Goal: Task Accomplishment & Management: Use online tool/utility

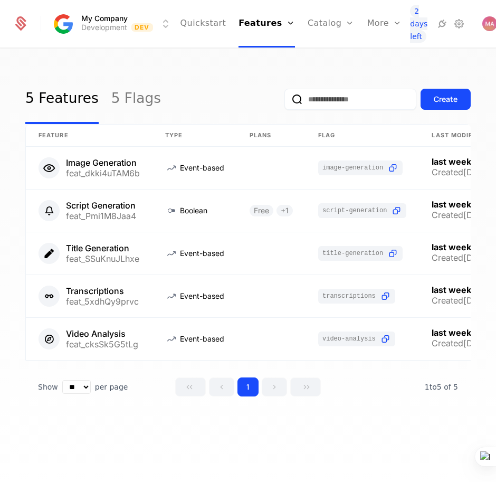
click at [295, 69] on html "My Company Development Dev Quickstart Features Features Flags Catalog Plans Add…" at bounding box center [248, 241] width 496 height 482
click at [367, 26] on div "More" at bounding box center [384, 23] width 35 height 47
click at [320, 52] on link "Plans" at bounding box center [344, 50] width 49 height 7
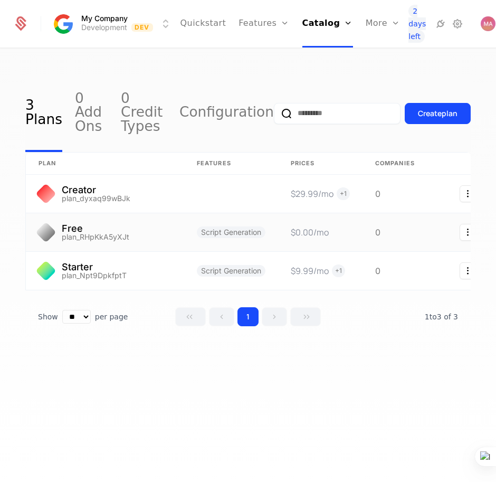
click at [103, 222] on link at bounding box center [105, 232] width 158 height 38
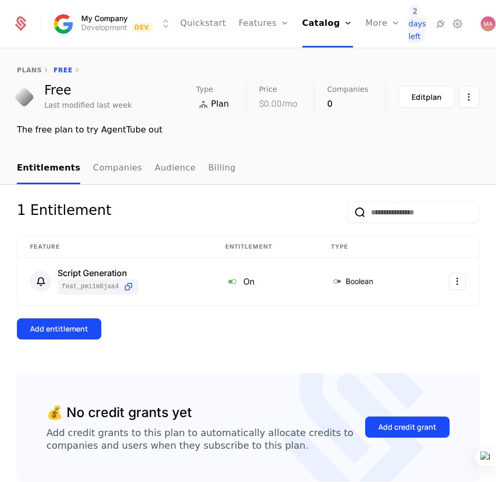
drag, startPoint x: 263, startPoint y: 55, endPoint x: 256, endPoint y: 64, distance: 11.2
click at [263, 55] on link "Features" at bounding box center [275, 50] width 49 height 7
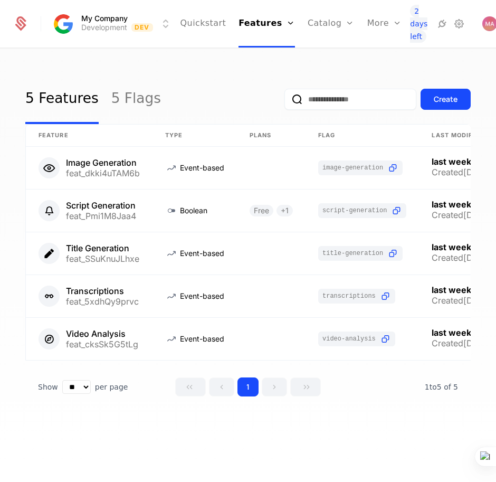
click at [334, 51] on div "Plans Add Ons Credits Configuration" at bounding box center [344, 75] width 74 height 80
click at [320, 54] on link "Plans" at bounding box center [344, 50] width 49 height 7
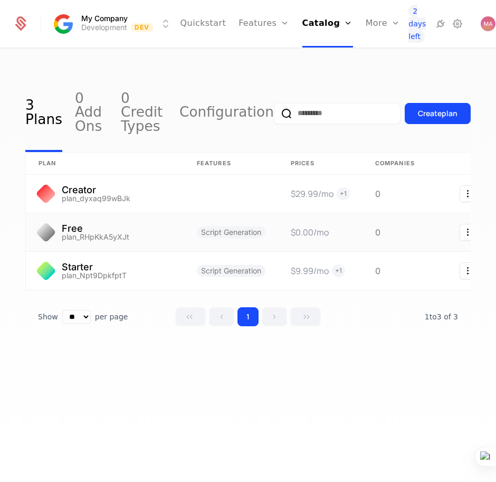
click at [74, 222] on link at bounding box center [105, 232] width 158 height 38
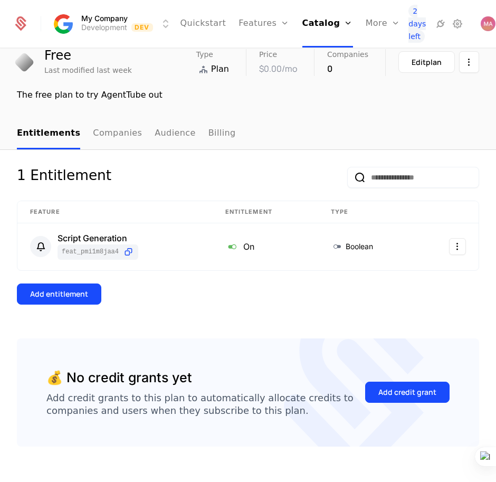
scroll to position [50, 0]
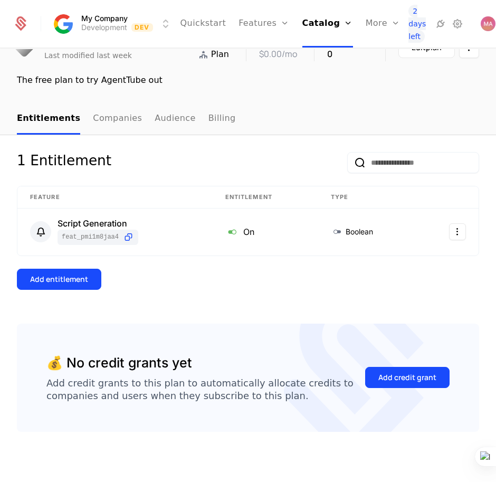
click at [61, 284] on div "Add entitlement" at bounding box center [59, 279] width 58 height 11
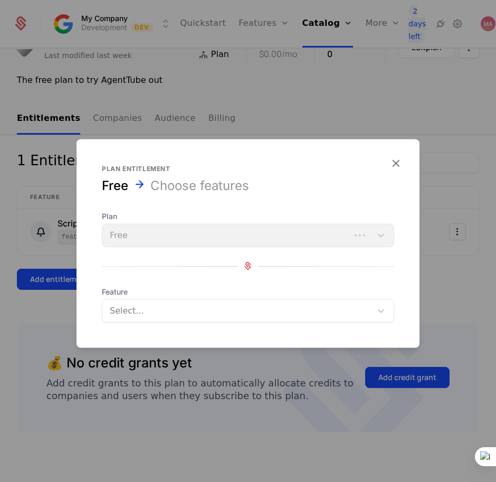
click at [151, 245] on div "Plan Free" at bounding box center [248, 228] width 292 height 36
click at [184, 232] on div "Plan Free" at bounding box center [248, 228] width 292 height 36
click at [195, 316] on div at bounding box center [237, 310] width 256 height 15
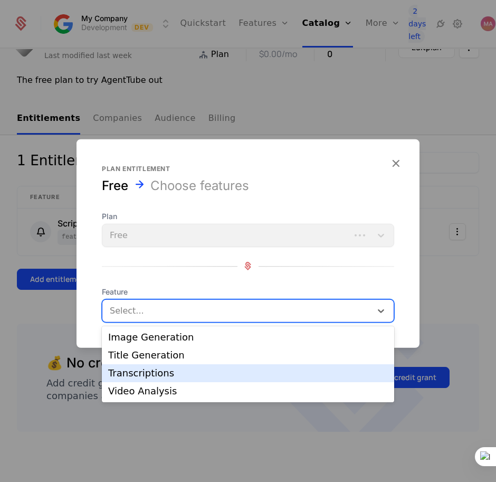
click at [148, 372] on div "Transcriptions" at bounding box center [248, 372] width 280 height 9
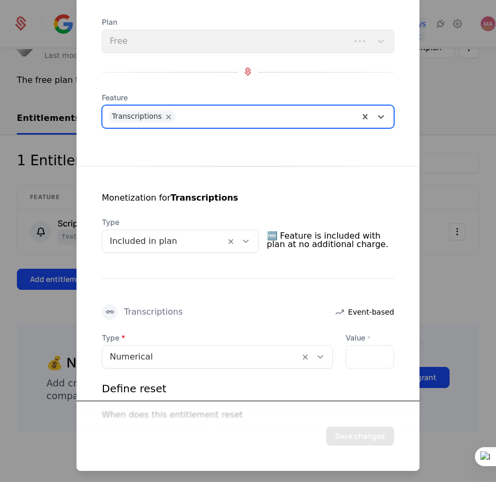
scroll to position [66, 0]
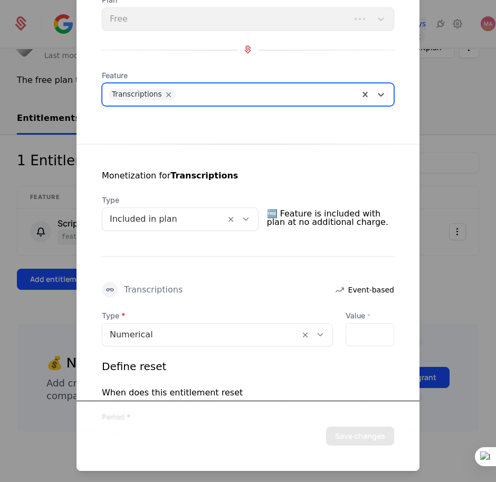
click at [158, 214] on div at bounding box center [164, 218] width 108 height 15
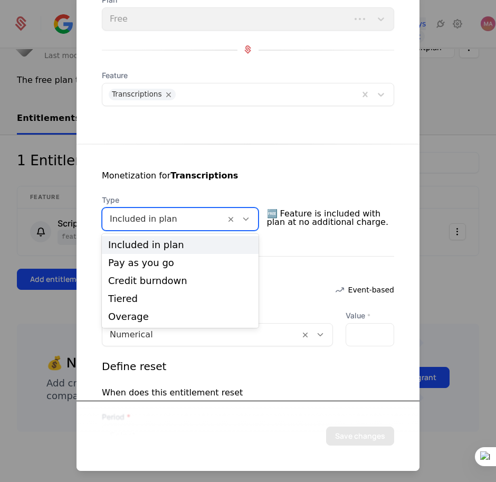
click at [298, 275] on div "Monetization for Transcriptions Type 5 results available. Use Up and Down to ch…" at bounding box center [247, 317] width 343 height 348
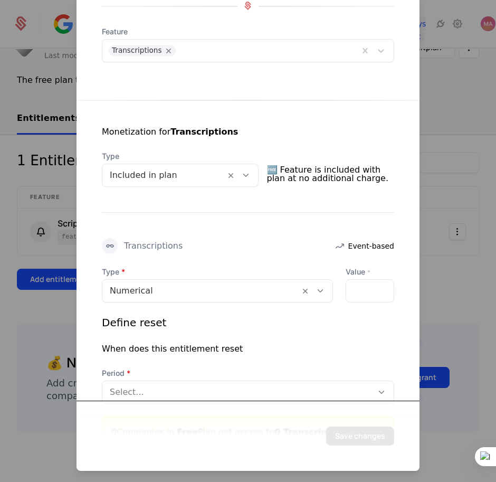
scroll to position [132, 0]
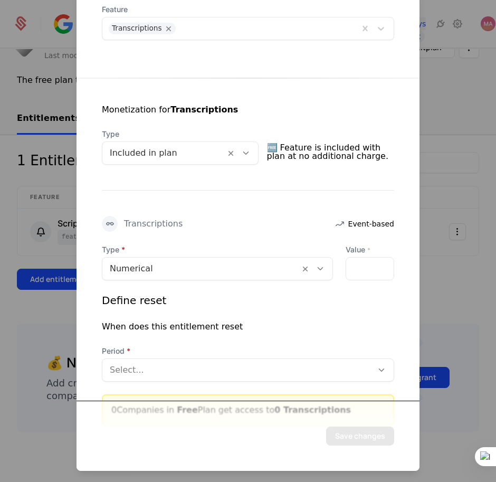
click at [353, 270] on div "*" at bounding box center [369, 267] width 49 height 23
click at [354, 276] on div "*" at bounding box center [369, 267] width 49 height 23
click at [354, 266] on div "*" at bounding box center [369, 267] width 49 height 23
click at [357, 268] on div "*" at bounding box center [369, 267] width 49 height 23
click at [351, 270] on div "*" at bounding box center [369, 267] width 49 height 23
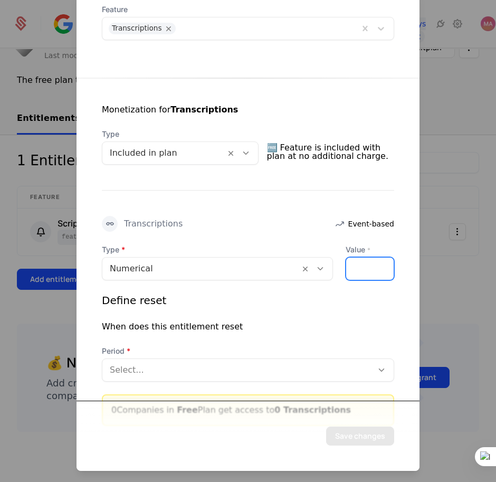
drag, startPoint x: 359, startPoint y: 271, endPoint x: 351, endPoint y: 271, distance: 7.4
click at [357, 271] on div "*" at bounding box center [369, 267] width 49 height 23
click at [221, 271] on div at bounding box center [201, 268] width 182 height 15
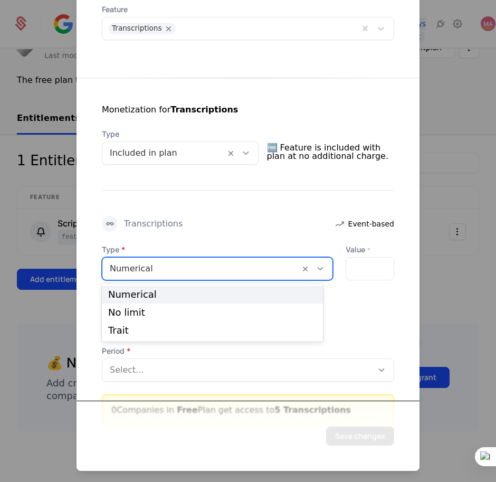
click at [205, 295] on div "Numerical" at bounding box center [212, 294] width 208 height 9
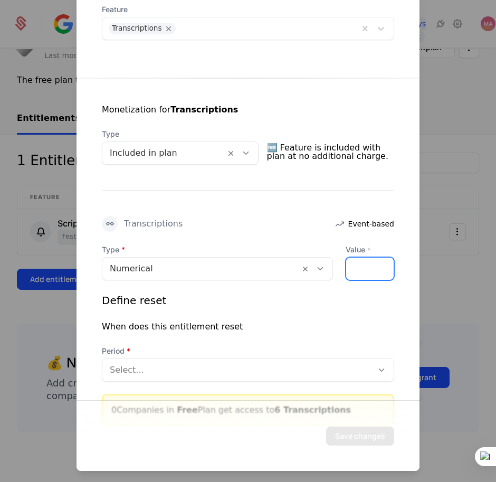
click at [347, 263] on input "*" at bounding box center [352, 268] width 13 height 22
click at [346, 266] on input "*" at bounding box center [352, 268] width 13 height 22
click at [346, 265] on input "*" at bounding box center [352, 268] width 13 height 22
click at [347, 272] on input "*" at bounding box center [352, 268] width 13 height 22
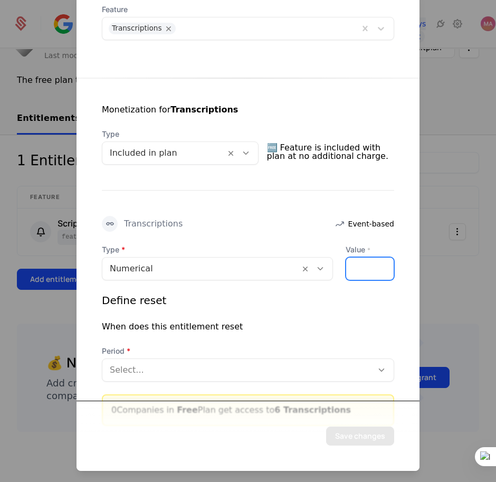
click at [347, 273] on input "*" at bounding box center [352, 268] width 13 height 22
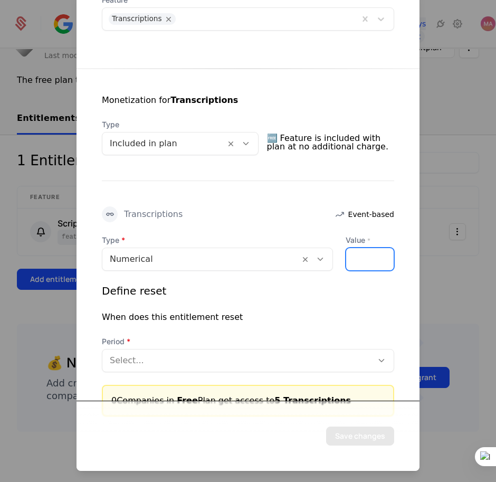
scroll to position [169, 0]
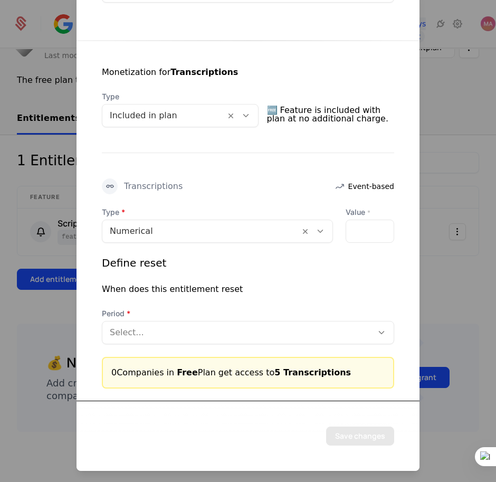
click at [358, 230] on div "*" at bounding box center [369, 230] width 49 height 23
click at [346, 234] on input "*" at bounding box center [352, 230] width 13 height 22
click at [346, 235] on input "*" at bounding box center [352, 230] width 13 height 22
type input "*"
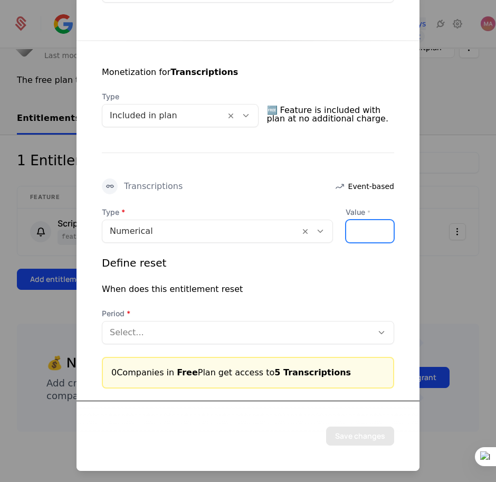
click at [346, 228] on input "*" at bounding box center [352, 230] width 13 height 22
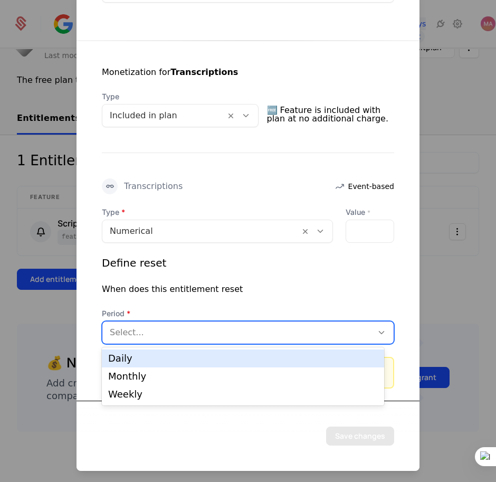
click at [167, 330] on div at bounding box center [237, 331] width 255 height 15
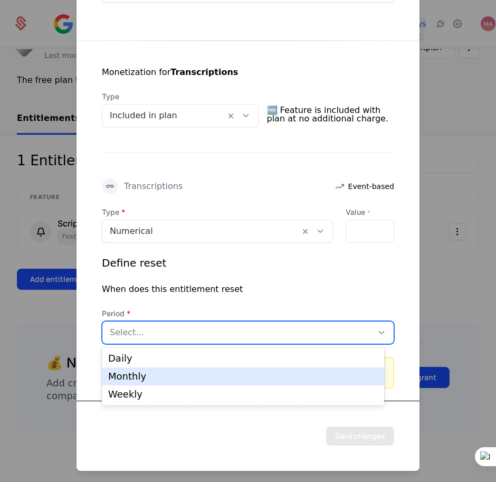
click at [157, 370] on div "Monthly" at bounding box center [243, 376] width 282 height 18
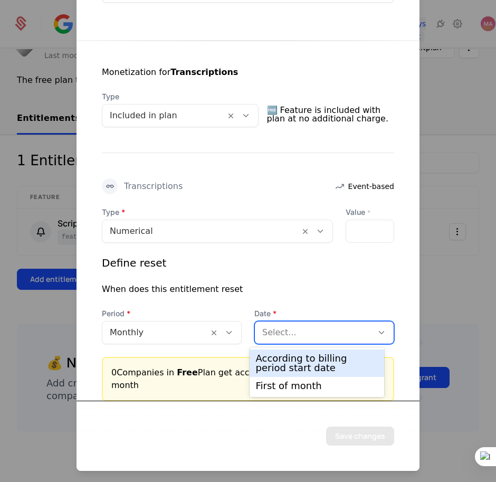
click at [317, 340] on div "Select..." at bounding box center [314, 331] width 118 height 19
click at [306, 365] on div "According to billing period start date" at bounding box center [317, 362] width 122 height 19
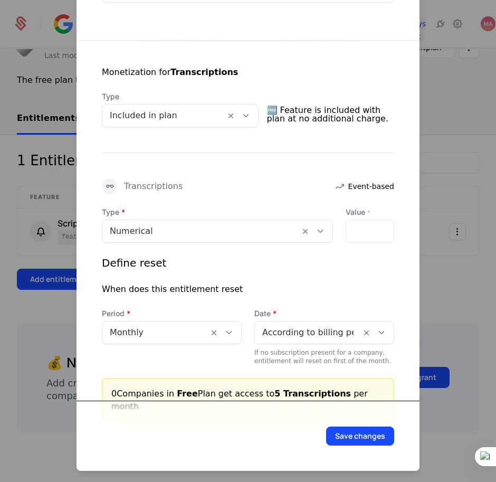
click at [354, 438] on button "Save changes" at bounding box center [360, 435] width 68 height 19
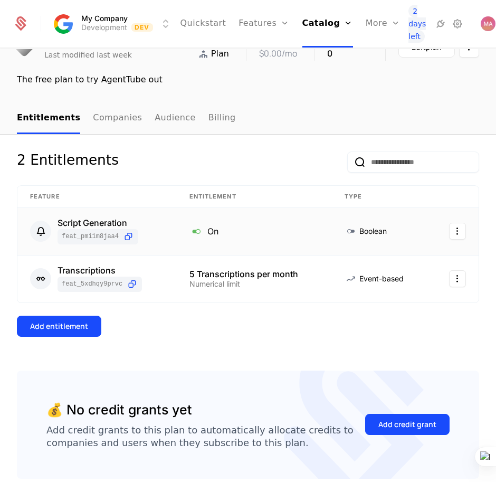
click at [449, 230] on html "My Company Development Dev Quickstart Features Features Flags Catalog Plans Add…" at bounding box center [248, 241] width 496 height 482
click at [440, 234] on html "My Company Development Dev Quickstart Features Features Flags Catalog Plans Add…" at bounding box center [248, 241] width 496 height 482
click at [399, 260] on div "Delete" at bounding box center [403, 260] width 80 height 15
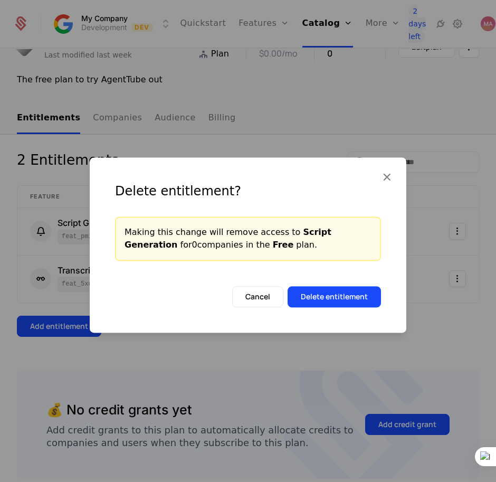
click at [342, 292] on button "Delete entitlement" at bounding box center [333, 296] width 93 height 21
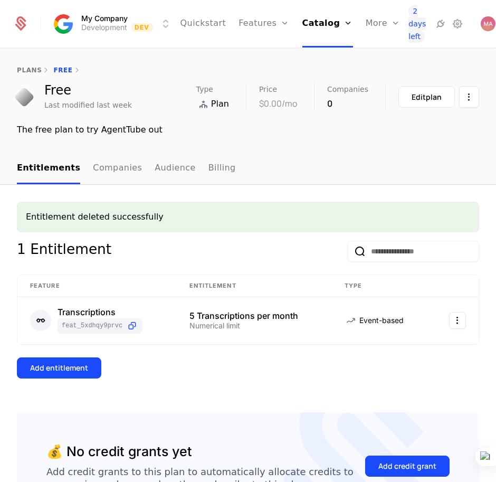
click at [72, 365] on div "Add entitlement" at bounding box center [59, 367] width 58 height 11
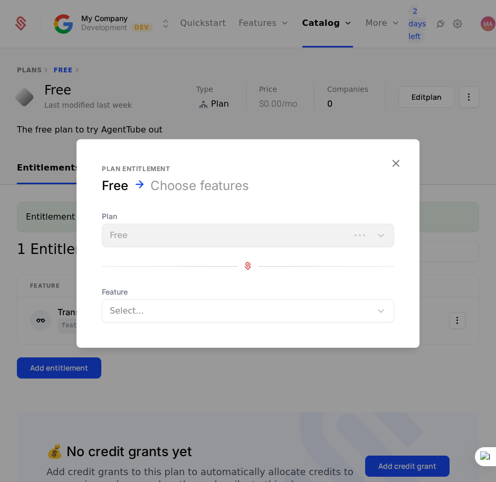
click at [197, 303] on div at bounding box center [237, 310] width 256 height 15
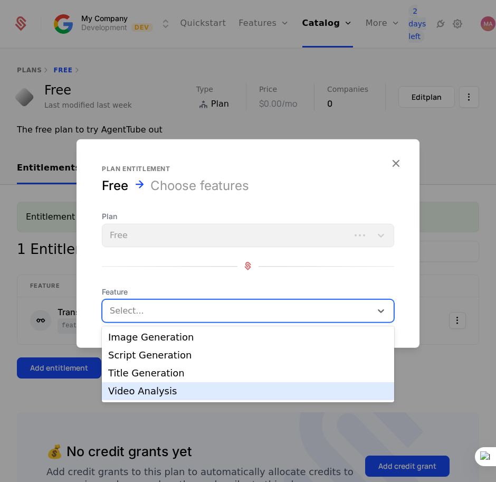
click at [157, 390] on div "Video Analysis" at bounding box center [248, 390] width 280 height 9
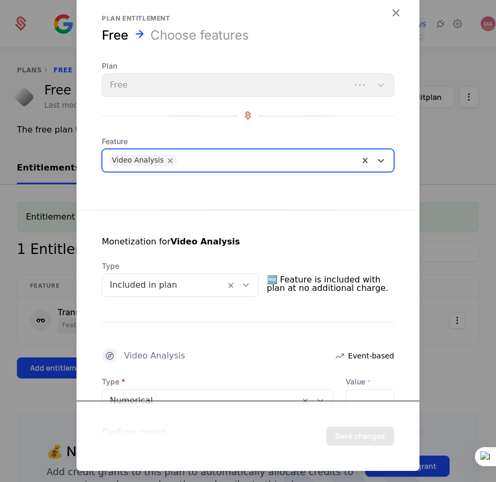
scroll to position [132, 0]
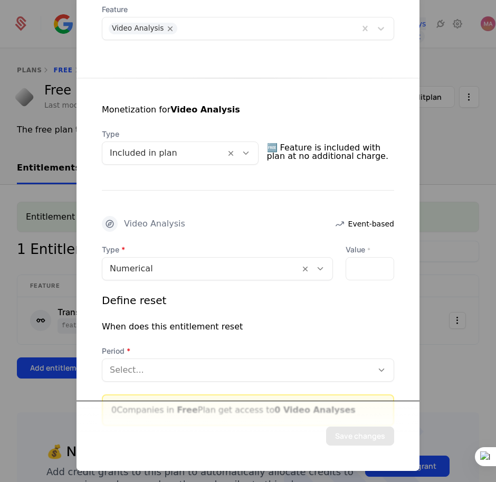
click at [364, 270] on div "*" at bounding box center [369, 267] width 49 height 23
click at [346, 265] on input "*" at bounding box center [352, 268] width 13 height 22
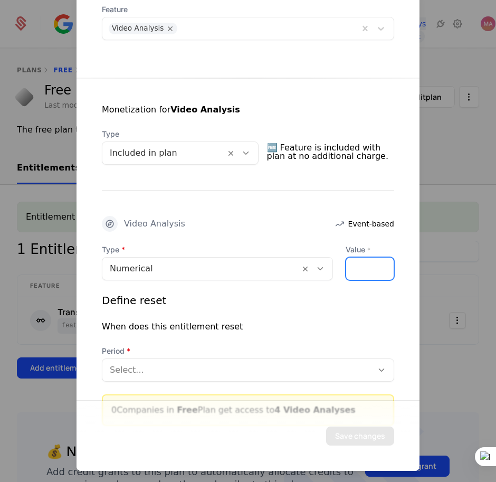
type input "*"
click at [346, 265] on input "*" at bounding box center [352, 268] width 13 height 22
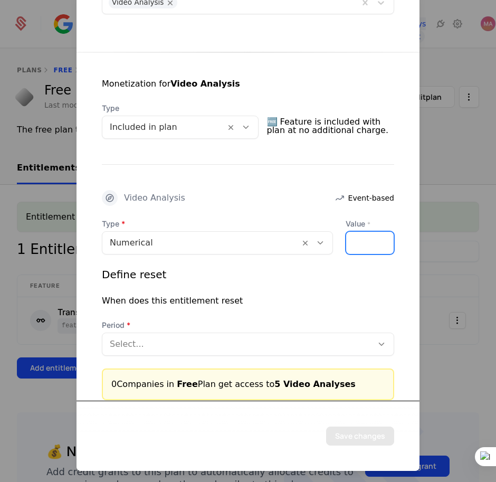
scroll to position [169, 0]
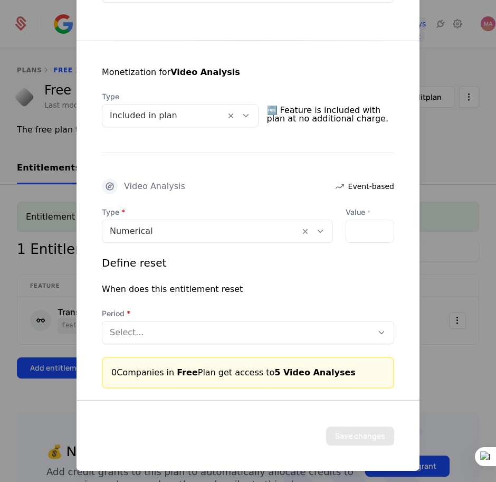
click at [219, 330] on div at bounding box center [237, 331] width 255 height 15
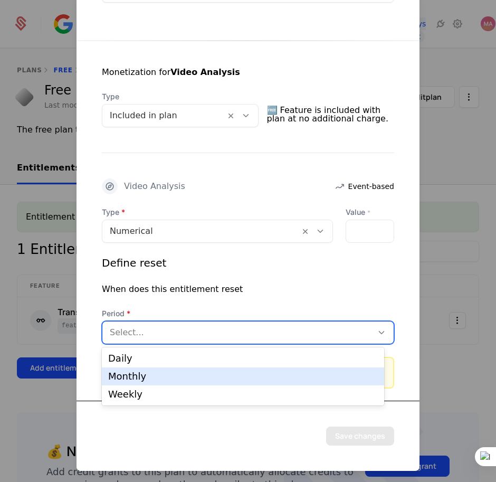
click at [190, 371] on div "Monthly" at bounding box center [243, 376] width 282 height 18
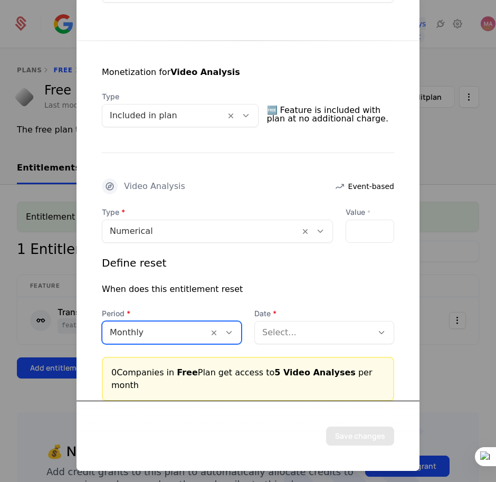
click at [302, 334] on div at bounding box center [313, 331] width 103 height 15
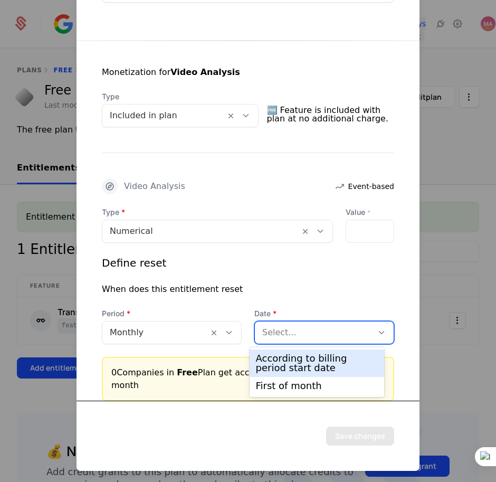
click at [302, 362] on div "According to billing period start date" at bounding box center [317, 362] width 122 height 19
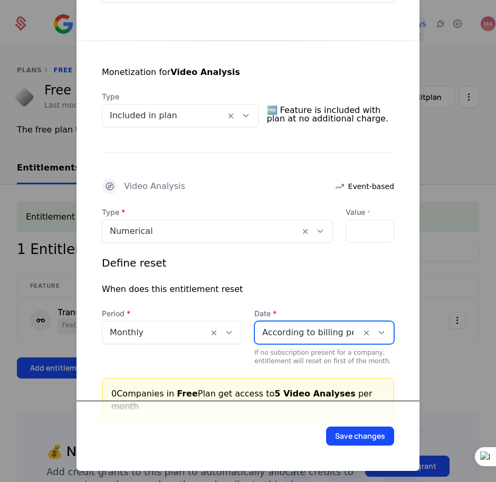
scroll to position [190, 0]
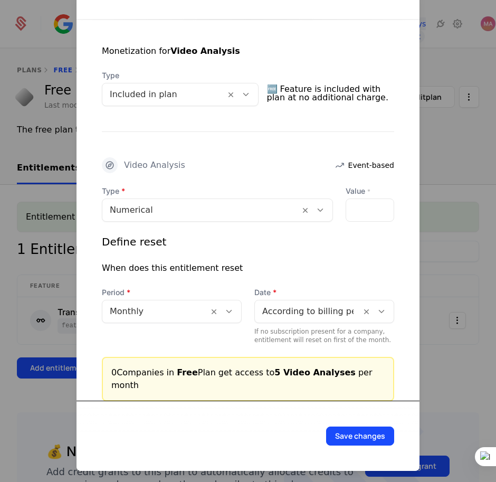
click at [348, 438] on button "Save changes" at bounding box center [360, 435] width 68 height 19
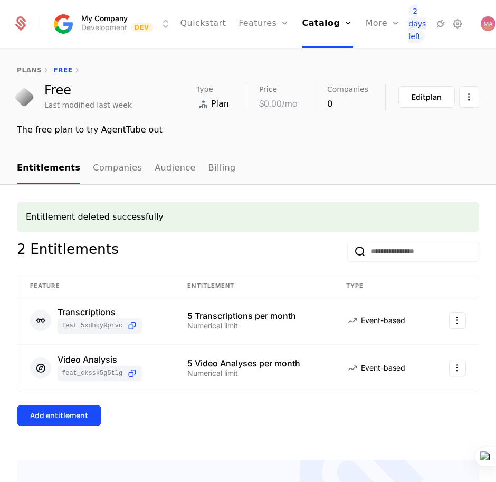
click at [34, 66] on link "plans" at bounding box center [29, 69] width 25 height 7
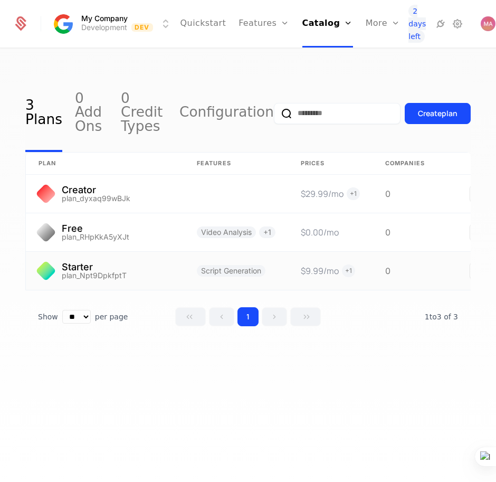
click at [93, 255] on link at bounding box center [105, 271] width 158 height 38
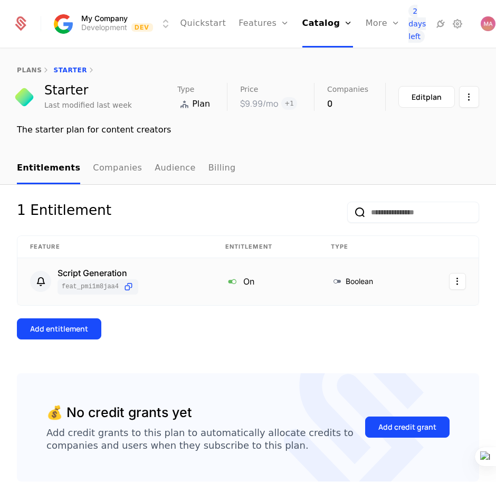
click at [445, 278] on html "My Company Development Dev Quickstart Features Features Flags Catalog Plans Add…" at bounding box center [248, 241] width 496 height 482
click at [445, 281] on html "My Company Development Dev Quickstart Features Features Flags Catalog Plans Add…" at bounding box center [248, 241] width 496 height 482
click at [399, 330] on div "Edit" at bounding box center [403, 333] width 80 height 15
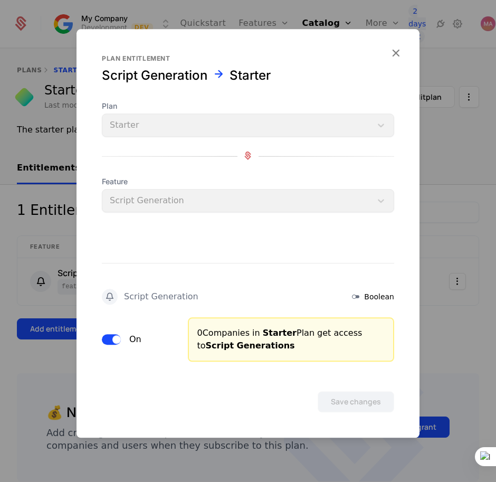
click at [396, 53] on icon "button" at bounding box center [396, 53] width 14 height 14
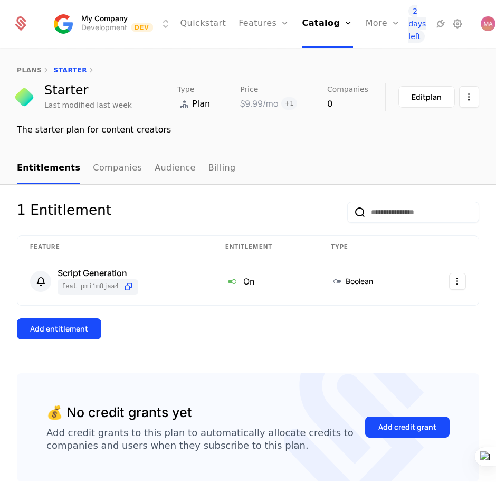
click at [52, 324] on div "Add entitlement" at bounding box center [59, 328] width 58 height 11
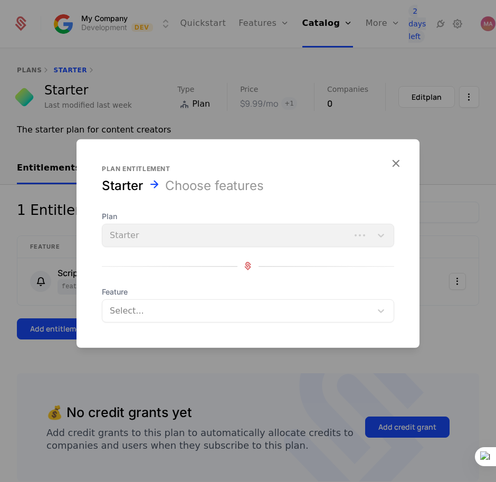
click at [244, 317] on div at bounding box center [237, 310] width 256 height 15
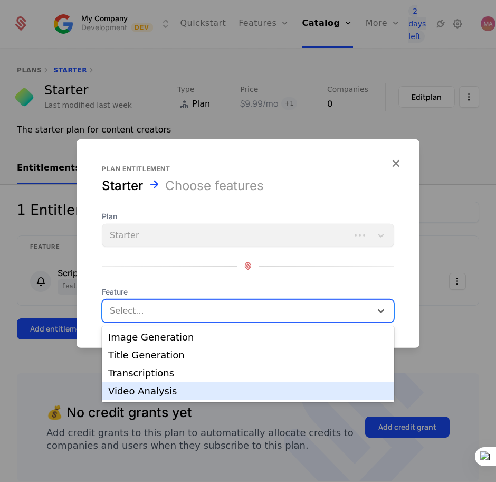
click at [150, 388] on div "Video Analysis" at bounding box center [248, 390] width 280 height 9
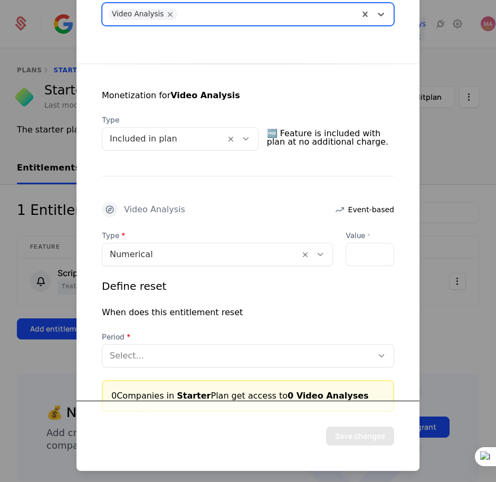
scroll to position [169, 0]
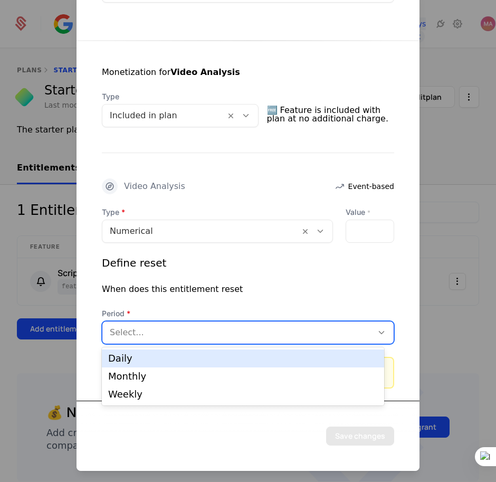
click at [286, 329] on div at bounding box center [237, 331] width 255 height 15
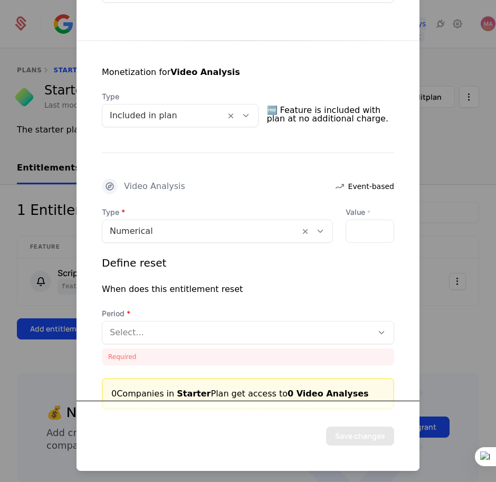
click at [132, 324] on div at bounding box center [237, 331] width 255 height 15
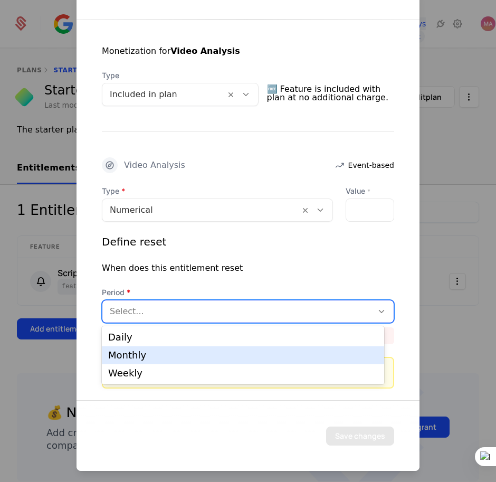
click at [143, 357] on div "Monthly" at bounding box center [243, 354] width 270 height 9
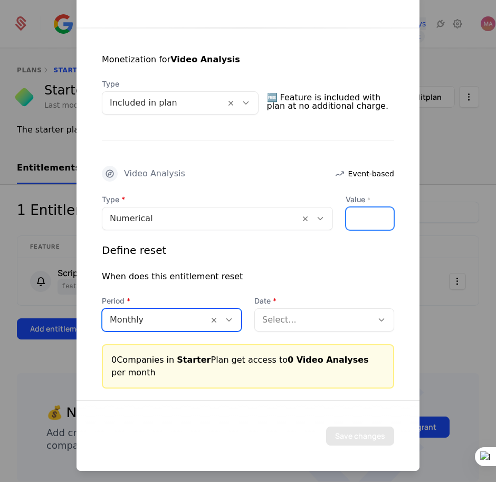
click at [352, 222] on div "*" at bounding box center [369, 217] width 49 height 23
click at [346, 214] on input "*" at bounding box center [352, 218] width 13 height 22
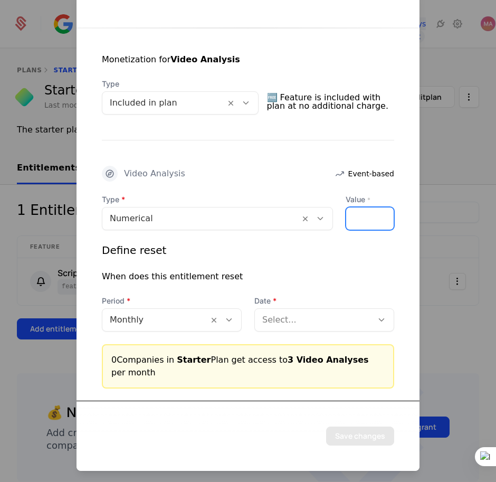
click at [346, 214] on input "*" at bounding box center [352, 218] width 13 height 22
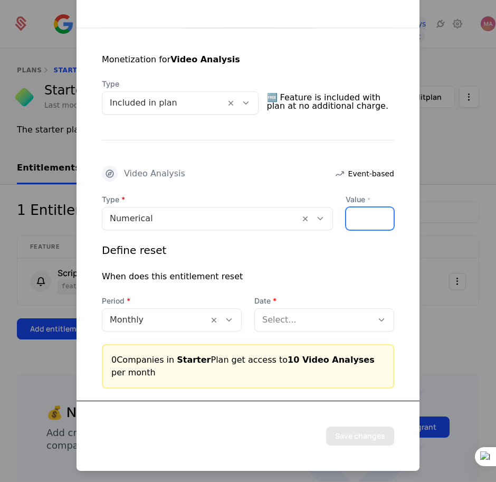
click at [346, 214] on input "**" at bounding box center [352, 218] width 13 height 22
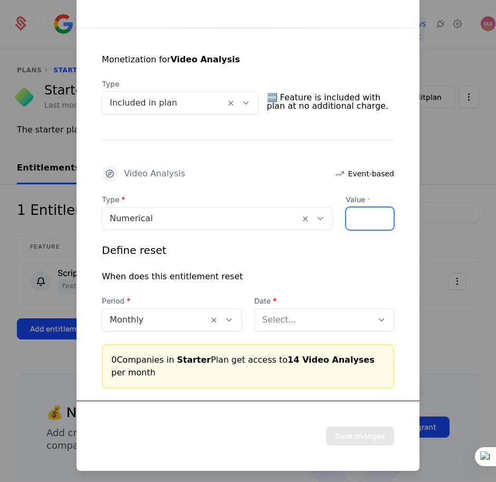
click at [346, 214] on input "**" at bounding box center [352, 218] width 13 height 22
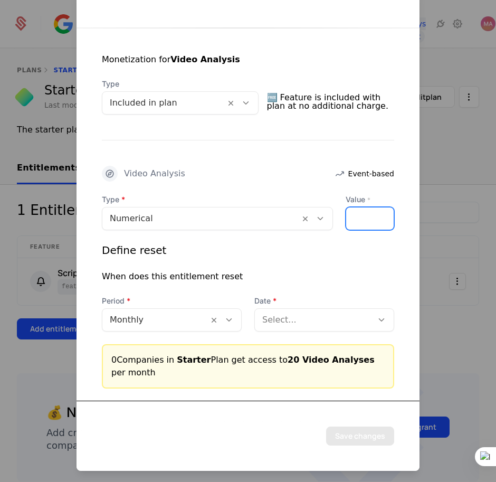
click at [346, 214] on input "**" at bounding box center [352, 218] width 13 height 22
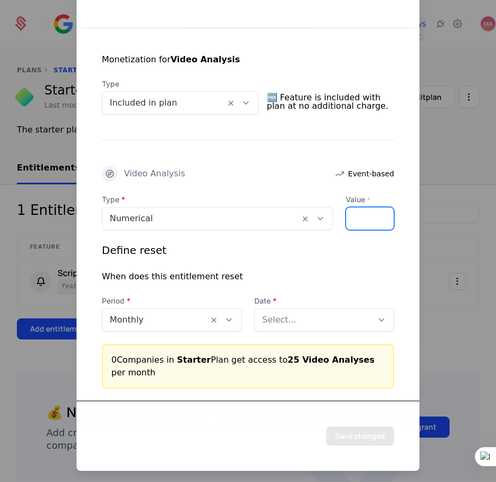
click at [346, 214] on input "**" at bounding box center [352, 218] width 13 height 22
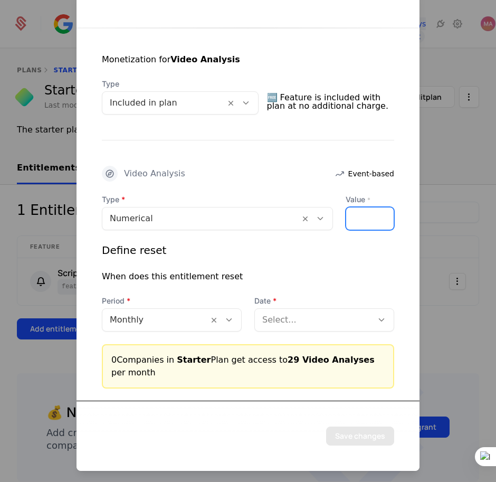
click at [346, 214] on input "**" at bounding box center [352, 218] width 13 height 22
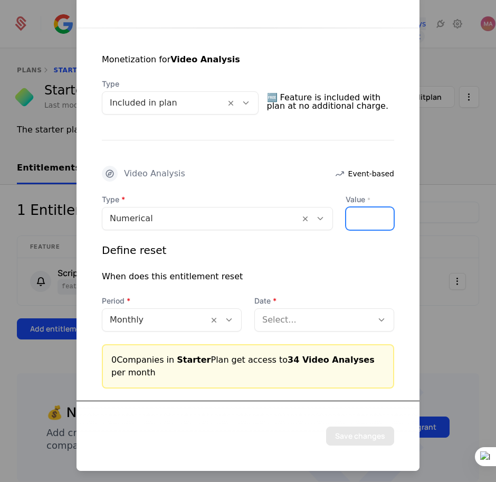
click at [346, 214] on input "**" at bounding box center [352, 218] width 13 height 22
click at [347, 213] on input "**" at bounding box center [352, 218] width 13 height 22
click at [347, 214] on input "**" at bounding box center [352, 218] width 13 height 22
click at [346, 215] on input "**" at bounding box center [352, 218] width 13 height 22
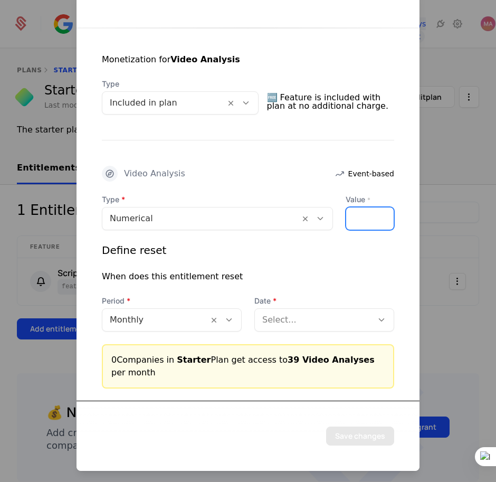
click at [346, 215] on input "**" at bounding box center [352, 218] width 13 height 22
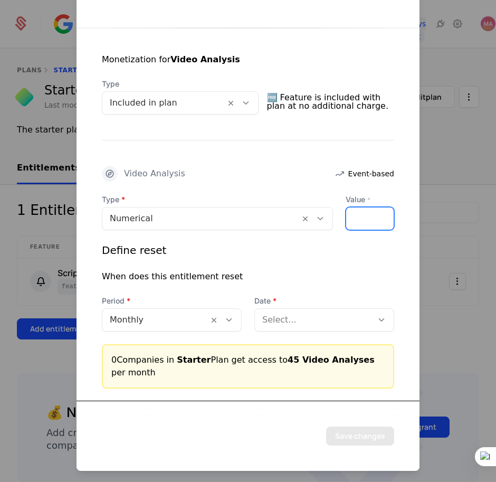
click at [346, 215] on input "**" at bounding box center [352, 218] width 13 height 22
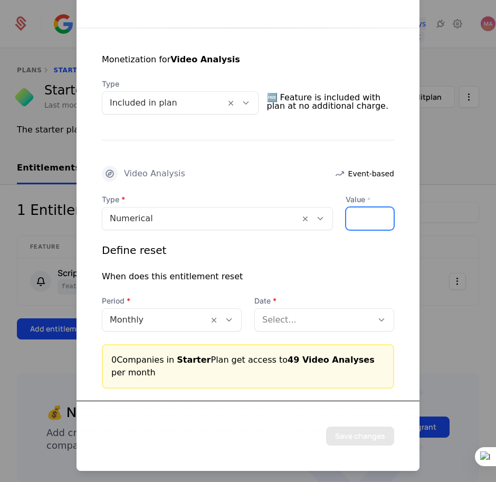
type input "**"
click at [346, 218] on input "**" at bounding box center [352, 218] width 13 height 22
click at [330, 329] on div "Select..." at bounding box center [324, 318] width 140 height 23
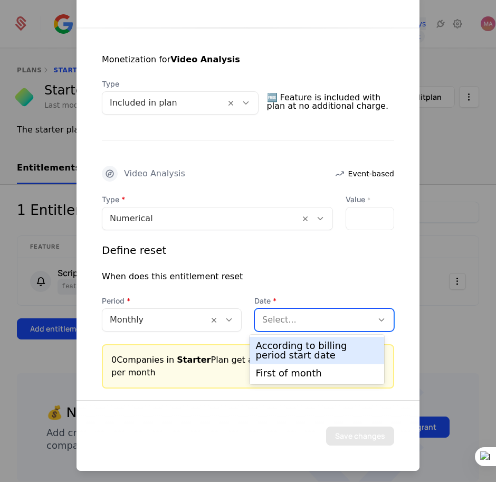
click at [315, 351] on div "According to billing period start date" at bounding box center [317, 350] width 122 height 19
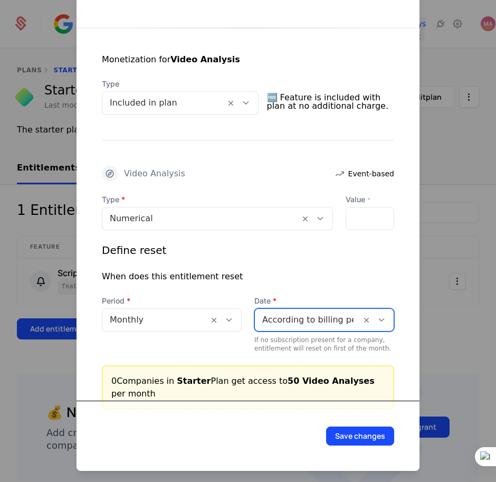
scroll to position [203, 0]
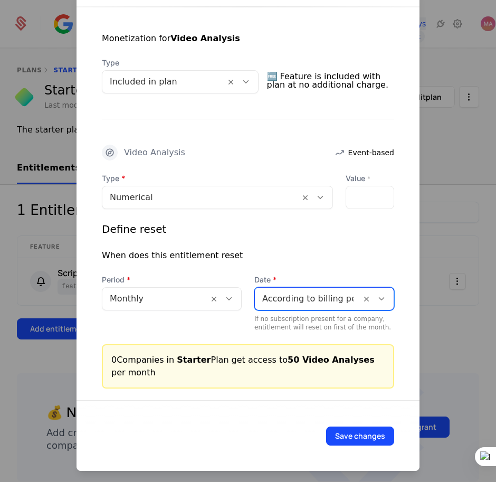
click at [334, 438] on button "Save changes" at bounding box center [360, 435] width 68 height 19
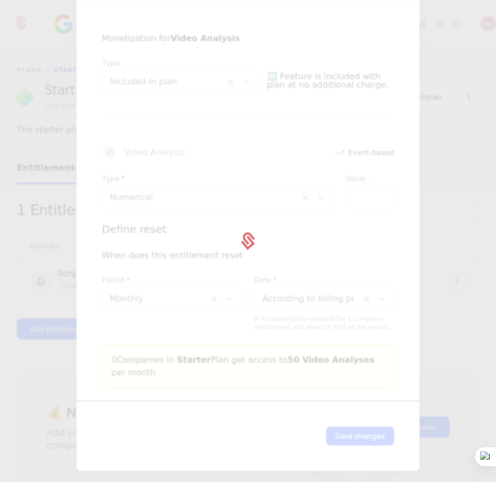
scroll to position [0, 0]
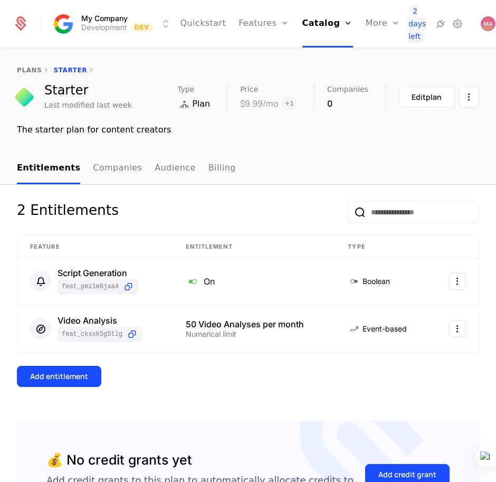
click at [47, 380] on div "Add entitlement" at bounding box center [59, 376] width 58 height 11
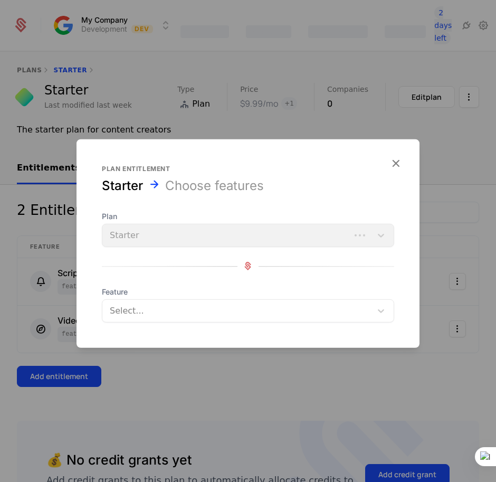
click at [218, 244] on div "Plan Starter" at bounding box center [248, 228] width 292 height 36
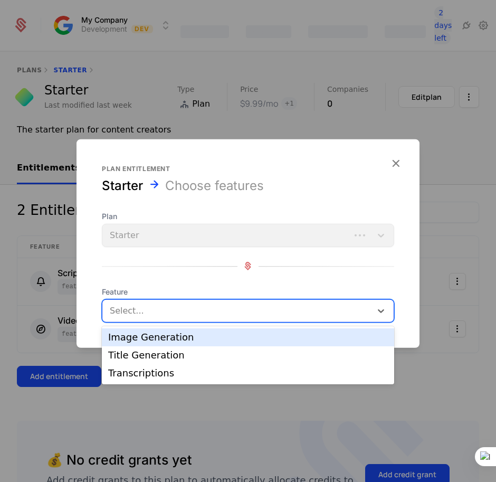
click at [249, 316] on div at bounding box center [237, 310] width 256 height 15
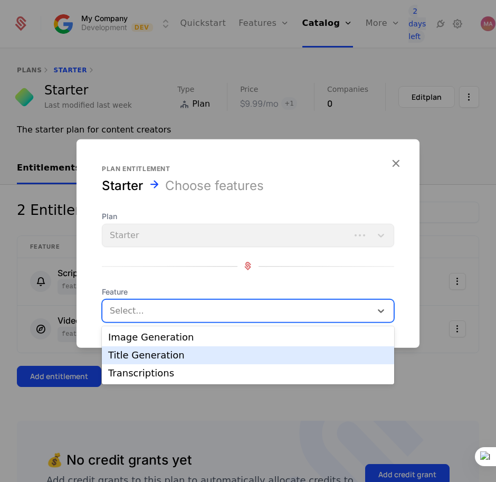
click at [167, 355] on div "Title Generation" at bounding box center [248, 354] width 280 height 9
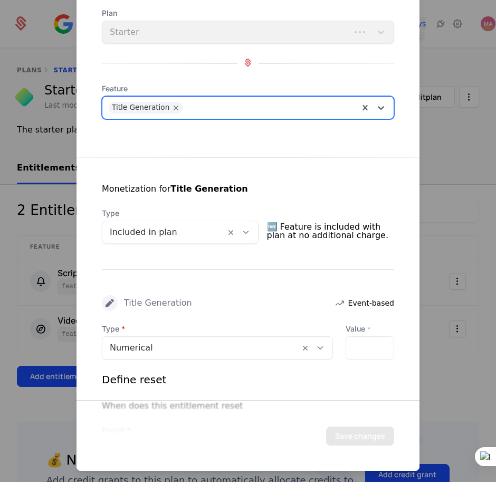
scroll to position [132, 0]
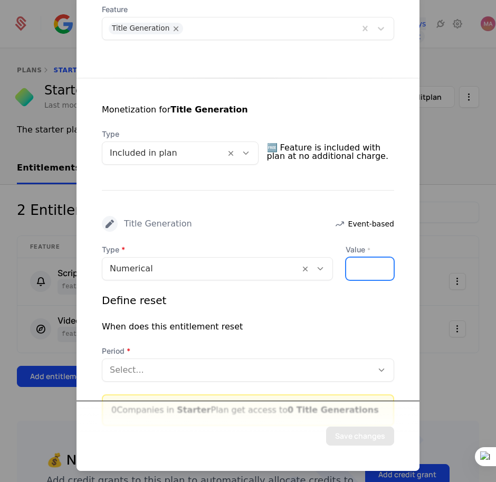
click at [363, 272] on div "*" at bounding box center [369, 267] width 49 height 23
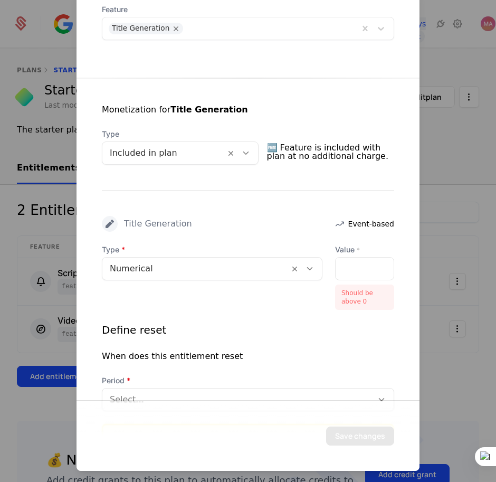
click at [357, 269] on div "*" at bounding box center [364, 267] width 59 height 23
click at [353, 269] on div "*" at bounding box center [364, 267] width 59 height 23
drag, startPoint x: 352, startPoint y: 269, endPoint x: 343, endPoint y: 267, distance: 9.1
click at [348, 269] on div "*" at bounding box center [364, 267] width 59 height 23
click at [343, 267] on div "*" at bounding box center [364, 267] width 59 height 23
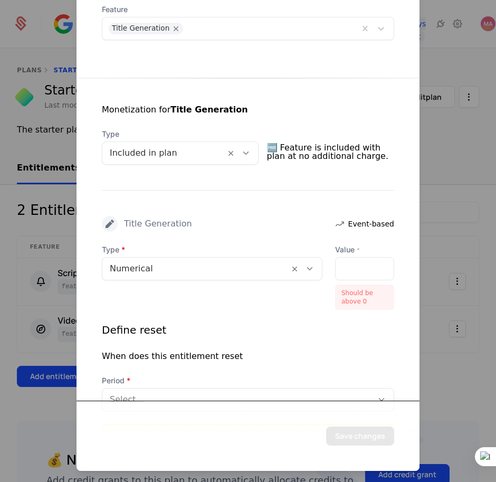
click at [342, 267] on div "*" at bounding box center [364, 267] width 59 height 23
click at [344, 271] on div "*" at bounding box center [364, 267] width 59 height 23
click at [340, 269] on div "*" at bounding box center [364, 267] width 59 height 23
click at [239, 262] on div at bounding box center [196, 268] width 172 height 15
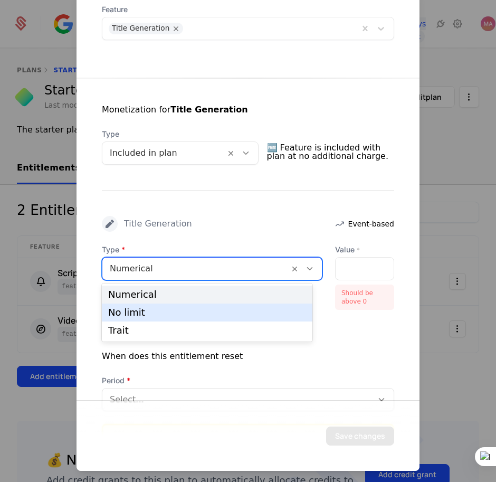
drag, startPoint x: 202, startPoint y: 312, endPoint x: 198, endPoint y: 300, distance: 12.2
click at [201, 312] on div "No limit" at bounding box center [207, 311] width 198 height 9
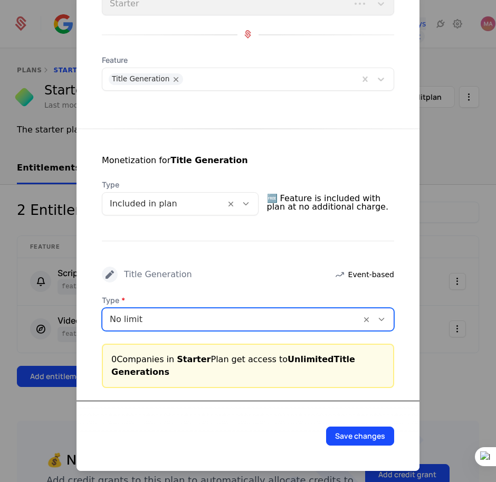
scroll to position [81, 0]
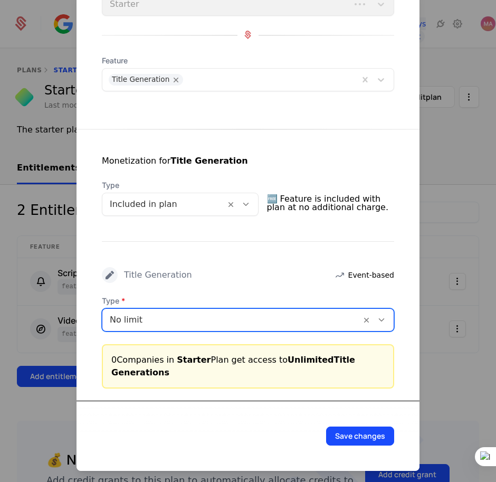
click at [203, 314] on div at bounding box center [232, 319] width 244 height 15
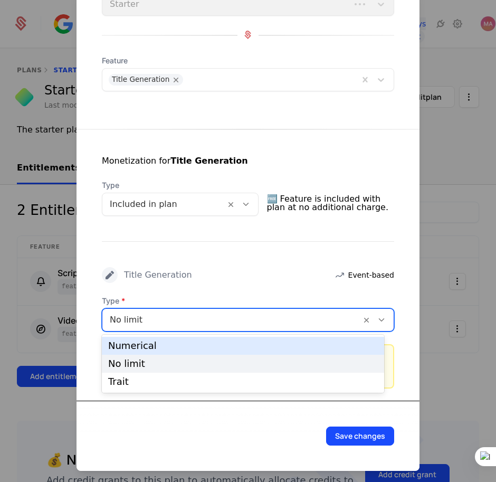
click at [178, 342] on div "Numerical" at bounding box center [243, 345] width 270 height 9
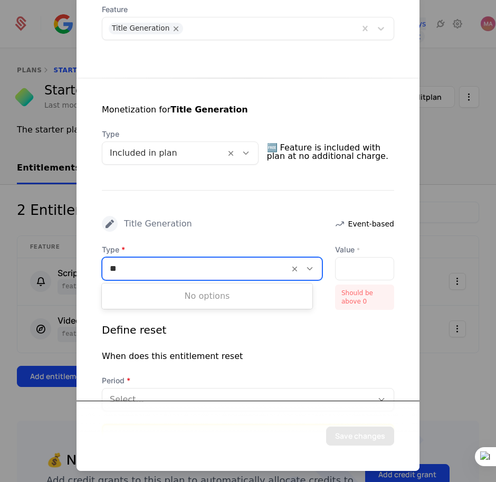
type input "***"
click at [219, 276] on div "Numerical" at bounding box center [195, 267] width 187 height 19
click at [349, 276] on div "*" at bounding box center [364, 267] width 59 height 23
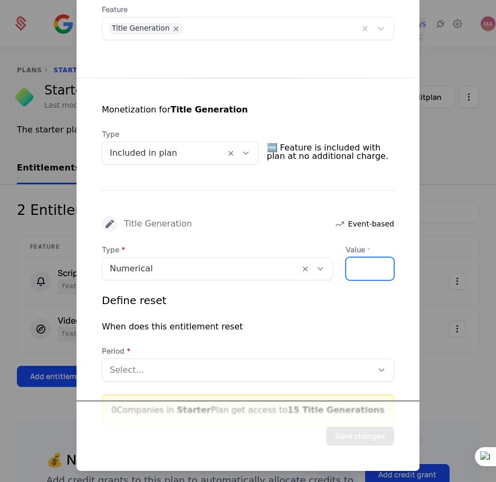
scroll to position [0, 14]
type input "*"
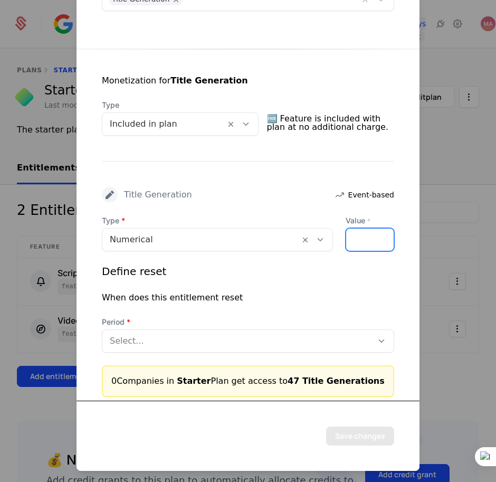
scroll to position [169, 0]
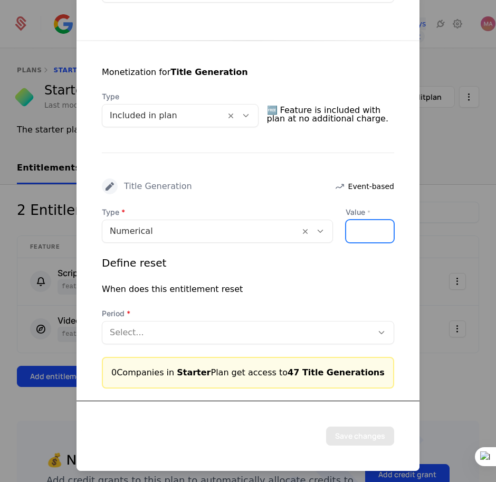
type input "**"
click at [314, 320] on div "Select..." at bounding box center [248, 331] width 292 height 23
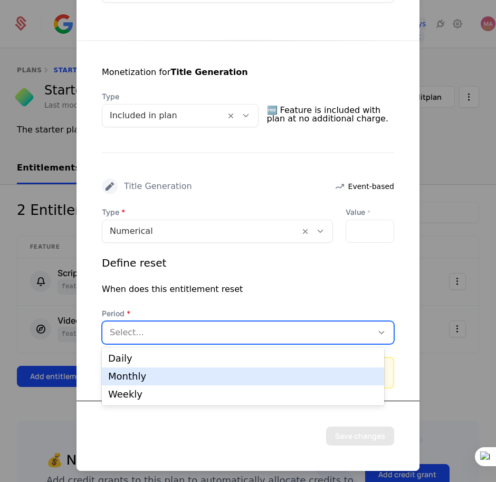
drag, startPoint x: 192, startPoint y: 378, endPoint x: 283, endPoint y: 374, distance: 91.3
click at [193, 378] on div "Monthly" at bounding box center [243, 375] width 270 height 9
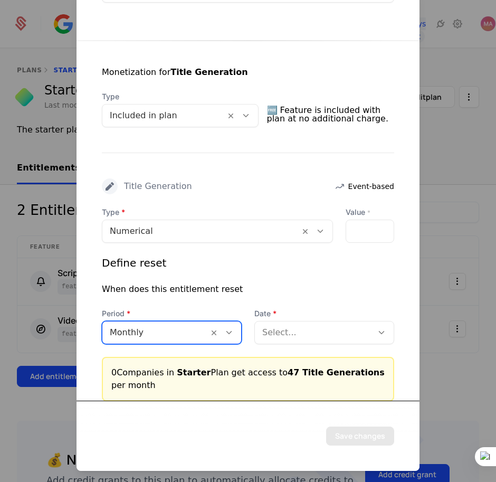
click at [328, 341] on div "Select..." at bounding box center [324, 331] width 140 height 23
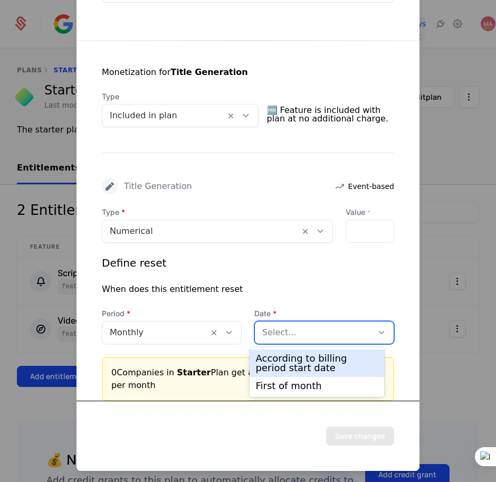
click at [312, 363] on div "According to billing period start date" at bounding box center [317, 362] width 122 height 19
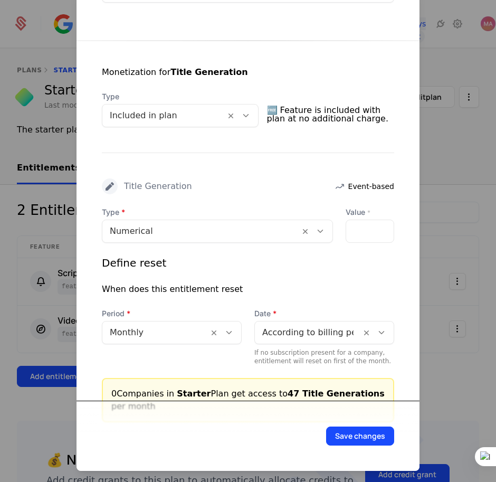
click at [348, 440] on button "Save changes" at bounding box center [360, 435] width 68 height 19
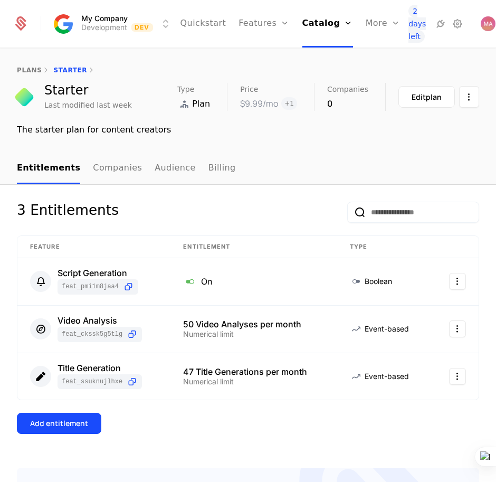
click at [75, 413] on button "Add entitlement" at bounding box center [59, 422] width 84 height 21
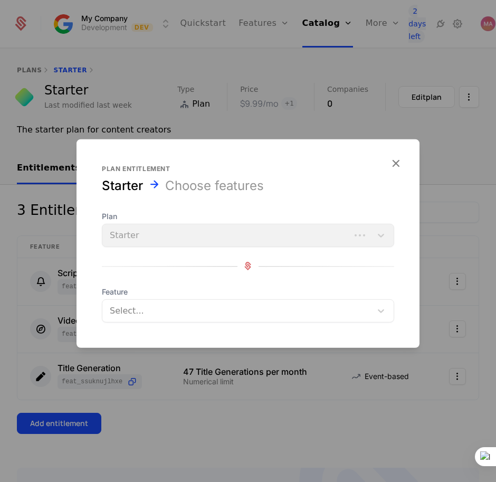
click at [232, 304] on div at bounding box center [237, 310] width 256 height 15
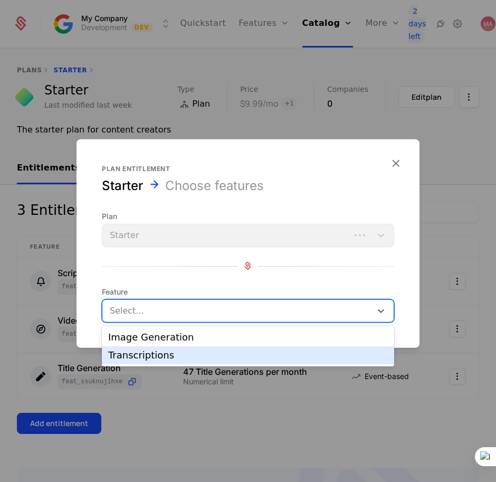
click at [178, 348] on div "Transcriptions" at bounding box center [248, 355] width 292 height 18
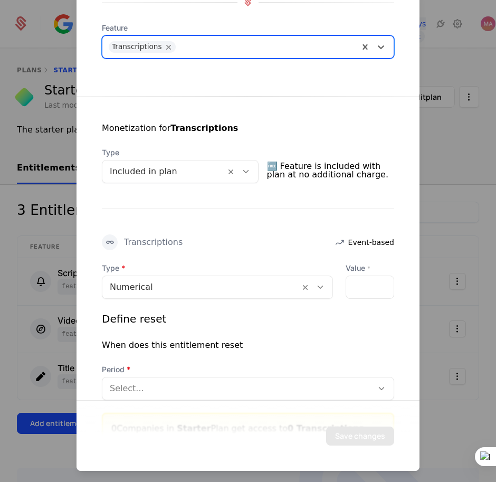
scroll to position [169, 0]
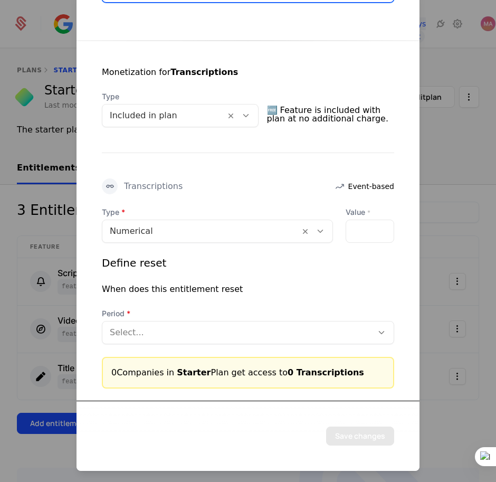
click at [361, 232] on div "*" at bounding box center [369, 230] width 49 height 23
click at [351, 228] on div "*" at bounding box center [369, 230] width 49 height 23
type input "*"
click at [348, 227] on input "*" at bounding box center [352, 230] width 13 height 22
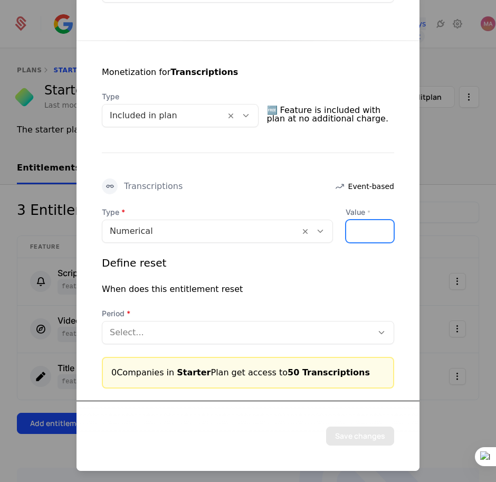
type input "**"
click at [172, 331] on div at bounding box center [237, 331] width 255 height 15
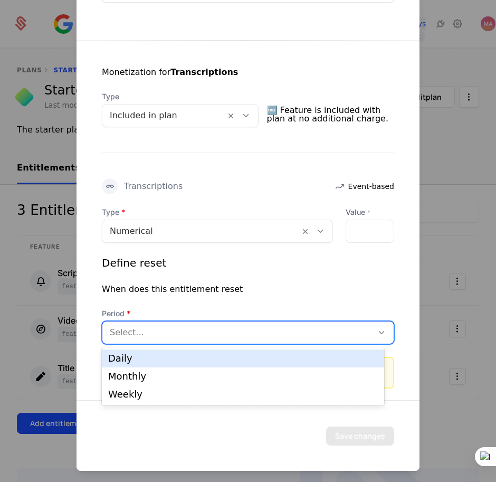
scroll to position [0, 0]
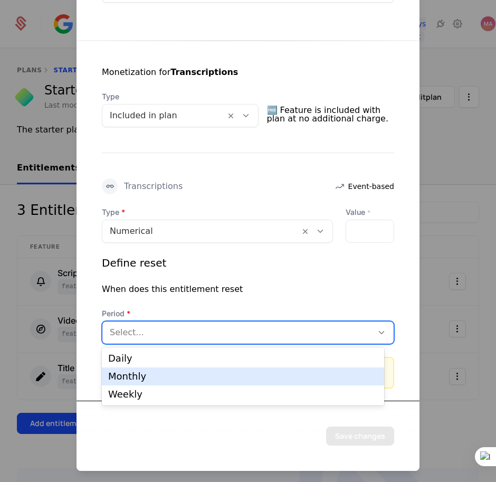
click at [165, 375] on div "Monthly" at bounding box center [243, 375] width 270 height 9
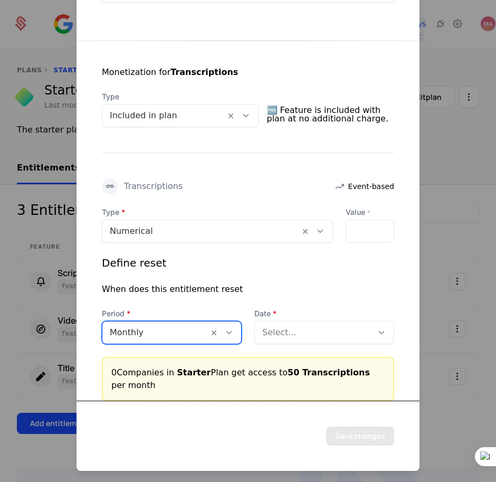
click at [304, 338] on div at bounding box center [313, 331] width 103 height 15
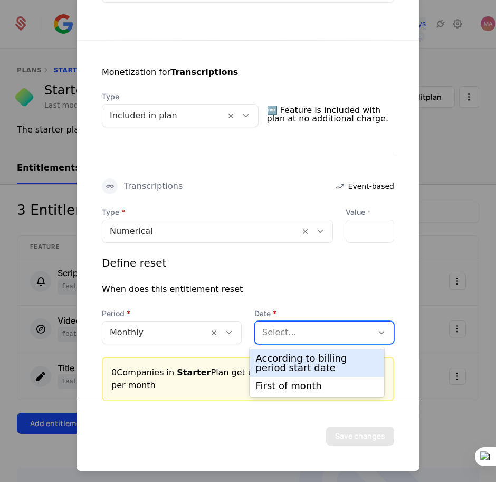
click at [294, 361] on div "According to billing period start date" at bounding box center [317, 362] width 122 height 19
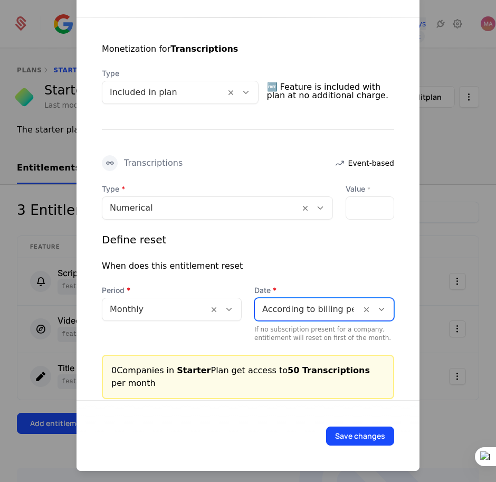
scroll to position [203, 0]
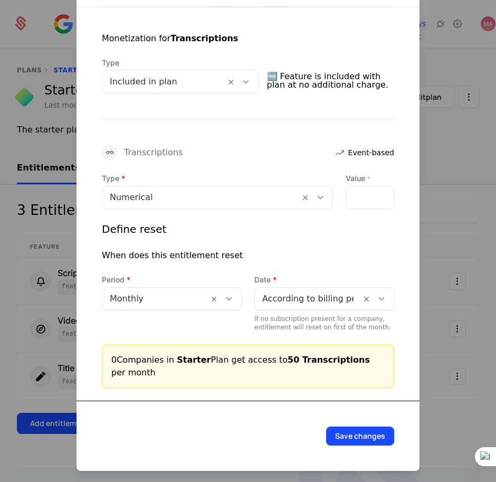
click at [341, 433] on button "Save changes" at bounding box center [360, 435] width 68 height 19
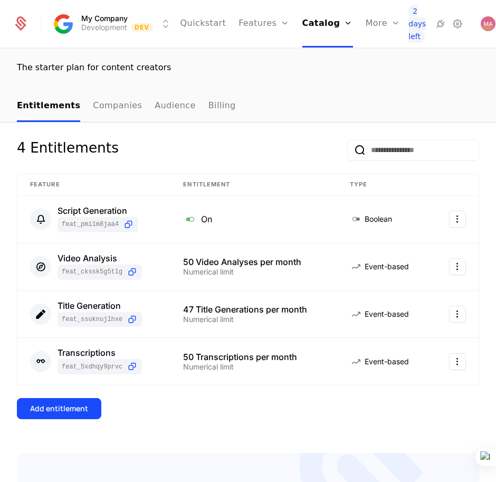
scroll to position [132, 0]
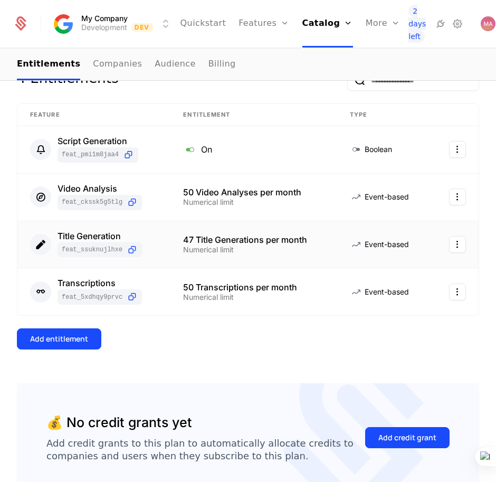
click at [455, 248] on html "My Company Development Dev Quickstart Features Features Flags Catalog Plans Add…" at bounding box center [248, 241] width 496 height 482
click at [400, 294] on div "Edit" at bounding box center [403, 296] width 80 height 15
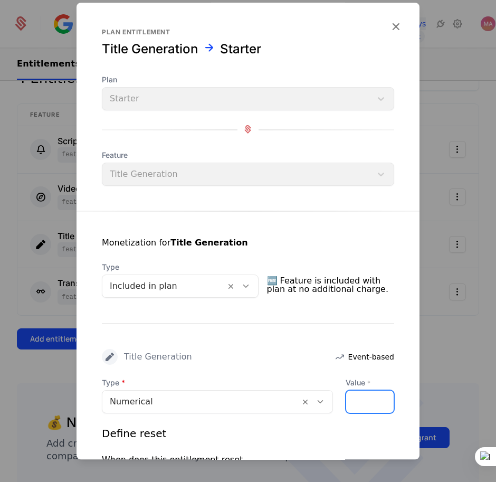
click at [347, 402] on input "**" at bounding box center [352, 401] width 13 height 22
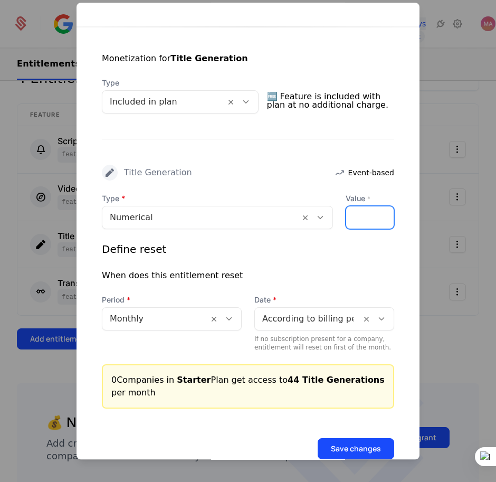
scroll to position [209, 0]
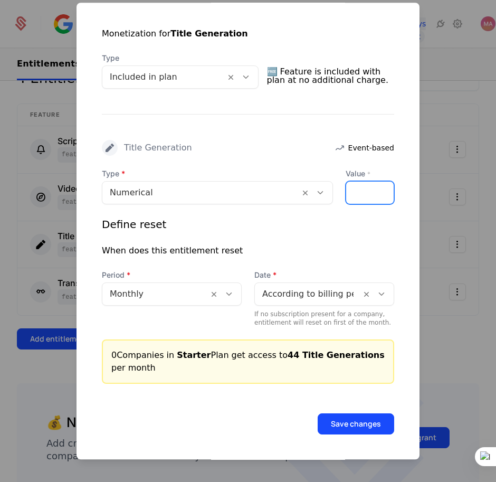
type input "*"
type input "**"
click at [358, 426] on button "Save changes" at bounding box center [356, 423] width 76 height 21
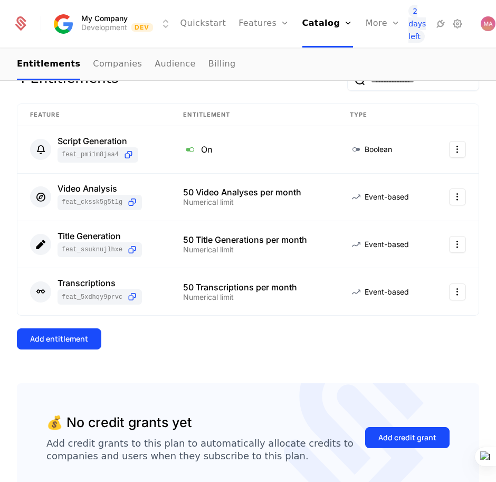
scroll to position [0, 0]
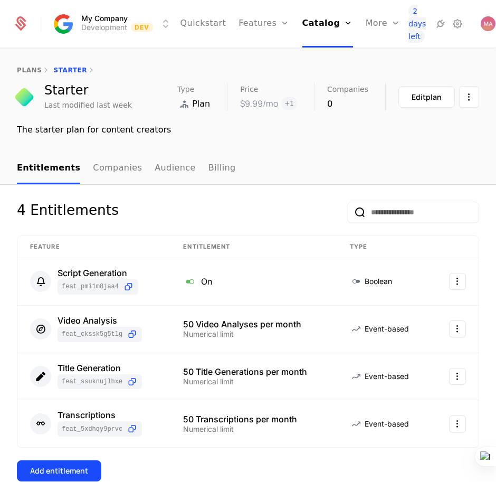
click at [27, 69] on link "plans" at bounding box center [29, 69] width 25 height 7
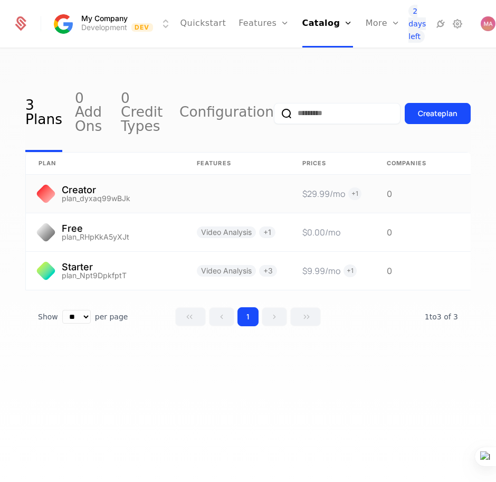
click at [59, 193] on link at bounding box center [105, 194] width 158 height 38
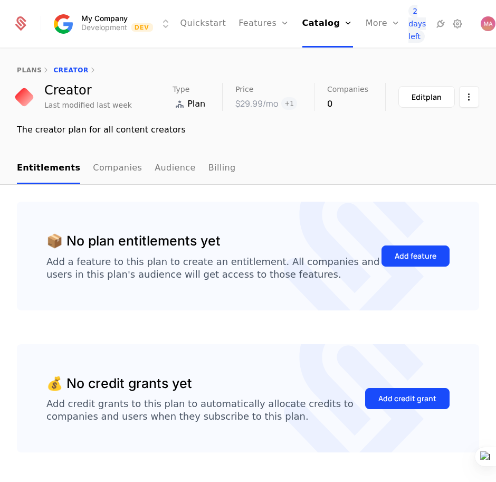
click at [381, 257] on button "Add feature" at bounding box center [415, 255] width 68 height 21
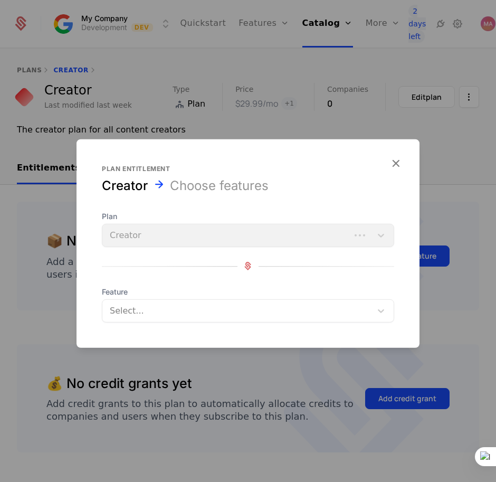
click at [391, 165] on icon "button" at bounding box center [396, 163] width 14 height 14
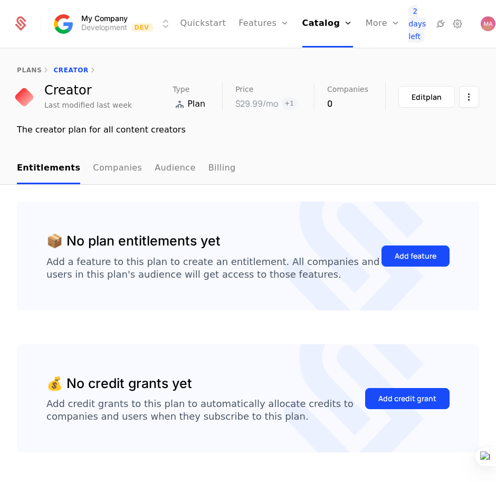
click at [406, 262] on button "Add feature" at bounding box center [415, 255] width 68 height 21
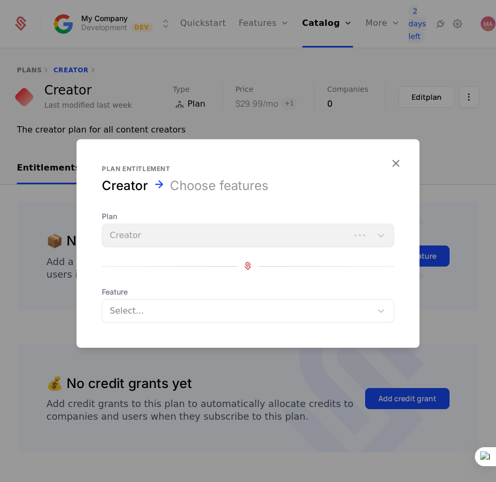
click at [252, 299] on div "Select..." at bounding box center [248, 310] width 292 height 23
click at [151, 316] on div at bounding box center [237, 310] width 256 height 15
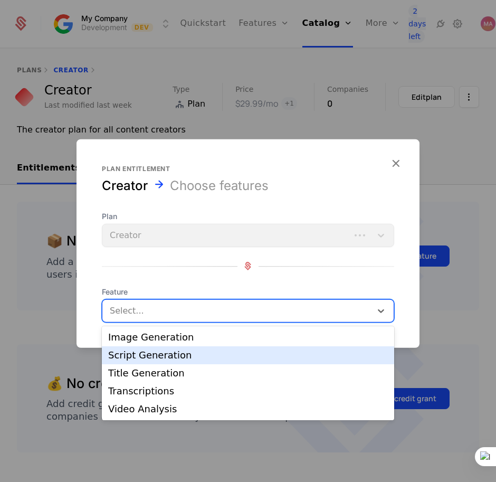
click at [169, 357] on div "Script Generation" at bounding box center [248, 354] width 280 height 9
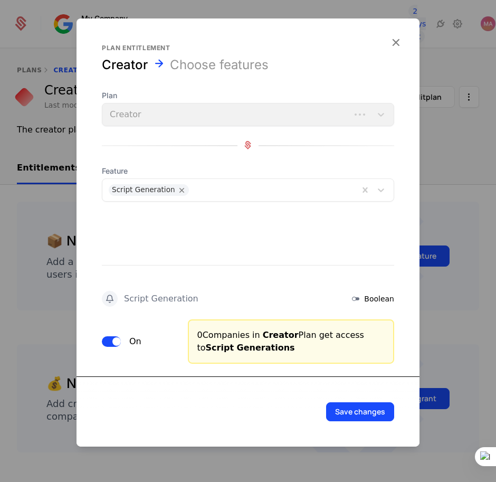
click at [365, 411] on button "Save changes" at bounding box center [360, 410] width 68 height 19
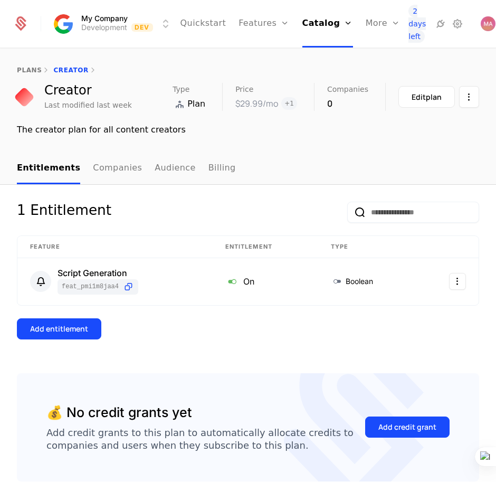
click at [68, 323] on div "Add entitlement" at bounding box center [59, 328] width 58 height 11
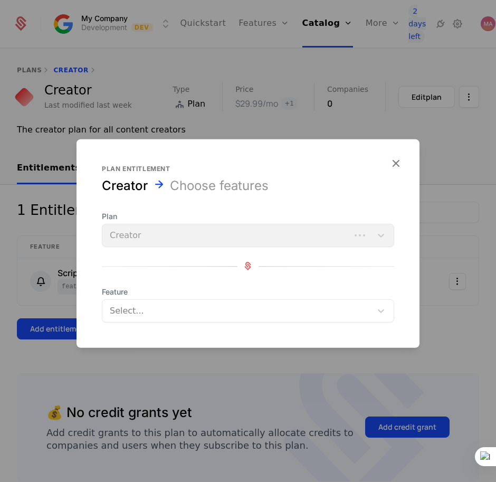
click at [241, 310] on div at bounding box center [237, 310] width 256 height 15
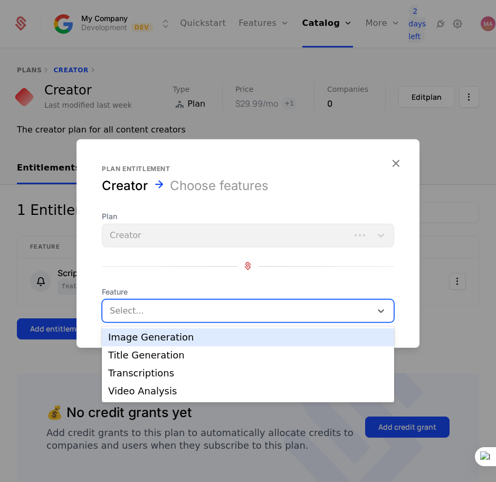
click at [189, 344] on div "Image Generation" at bounding box center [248, 337] width 292 height 18
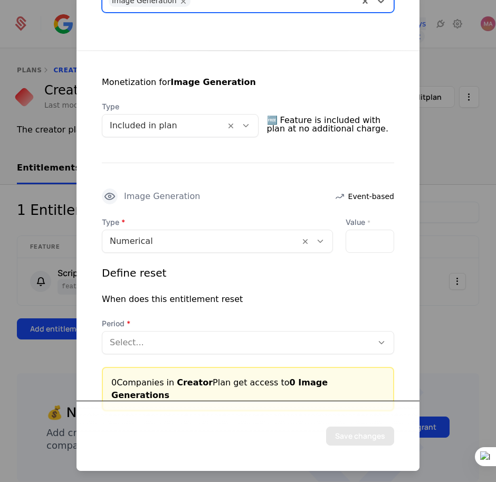
scroll to position [169, 0]
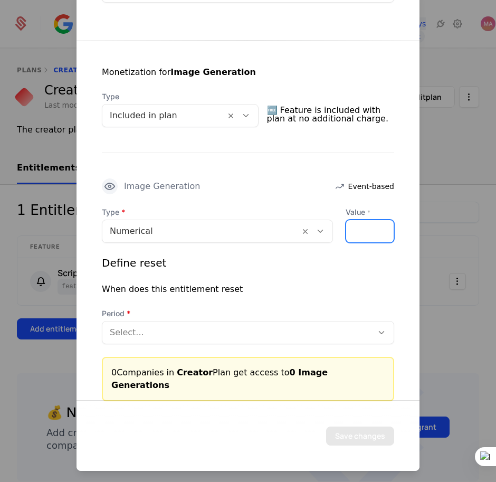
click at [357, 233] on div "*" at bounding box center [369, 230] width 49 height 23
type input "****"
click at [153, 334] on div at bounding box center [237, 331] width 255 height 15
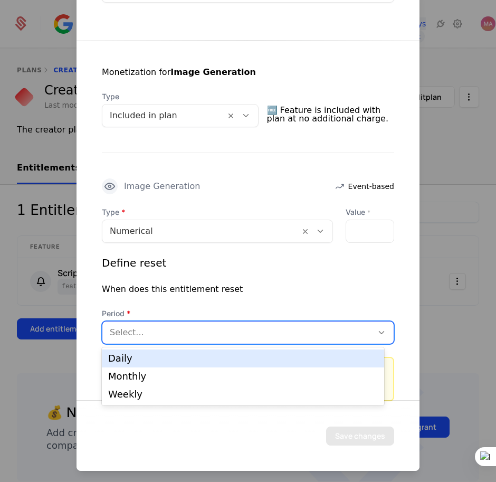
scroll to position [0, 0]
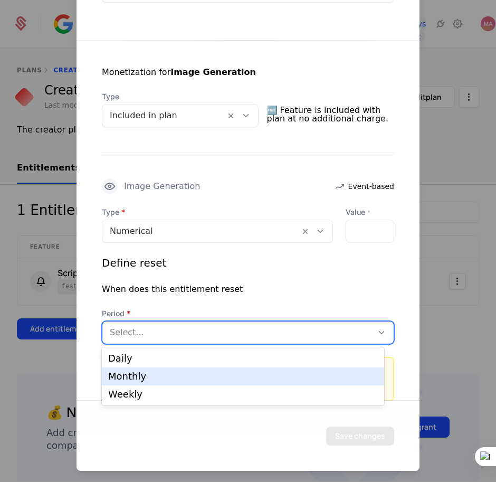
click at [156, 374] on div "Monthly" at bounding box center [243, 375] width 270 height 9
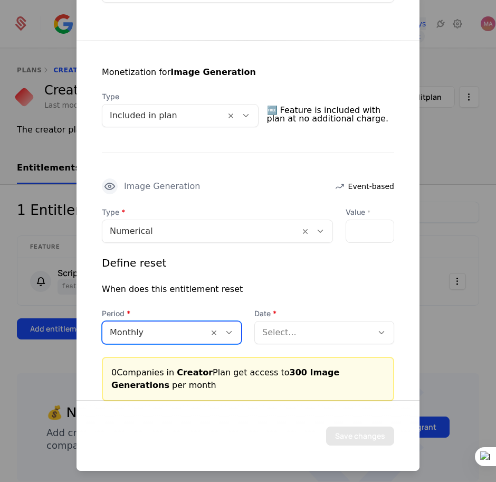
scroll to position [182, 0]
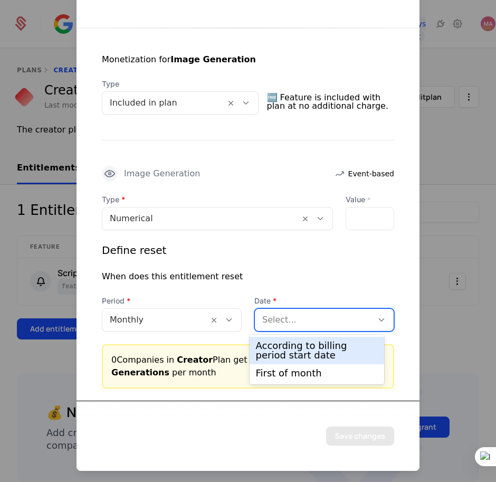
click at [325, 323] on div at bounding box center [313, 319] width 103 height 15
click at [305, 353] on div "According to billing period start date" at bounding box center [317, 350] width 122 height 19
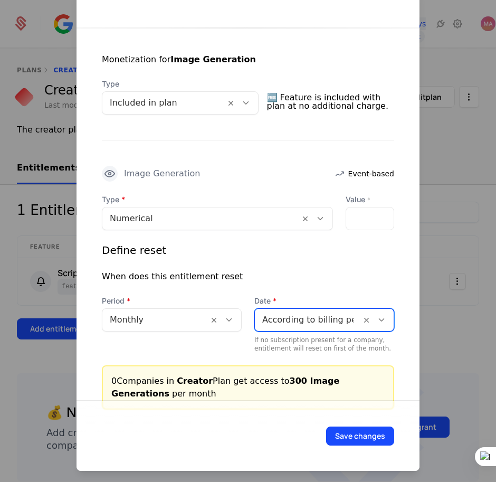
click at [360, 437] on button "Save changes" at bounding box center [360, 435] width 68 height 19
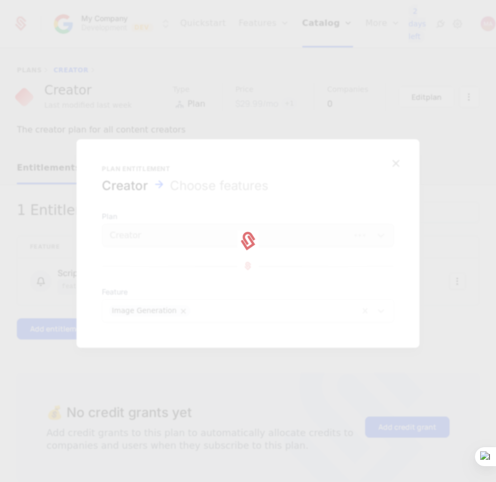
scroll to position [0, 0]
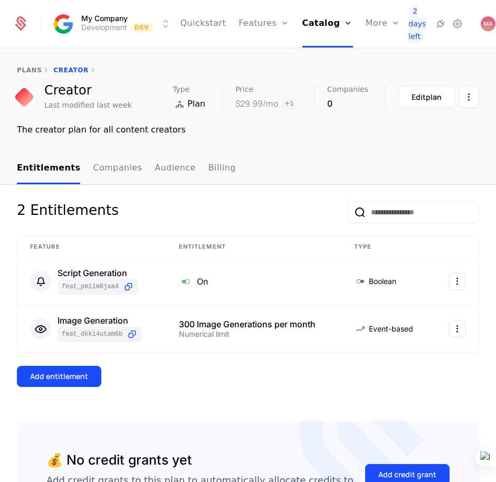
click at [79, 376] on div "Add entitlement" at bounding box center [59, 376] width 58 height 11
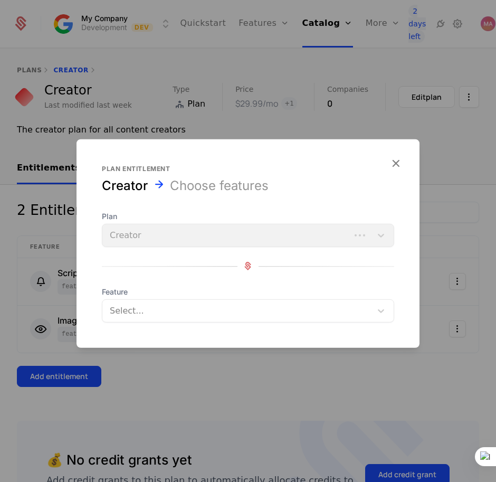
click at [246, 305] on div at bounding box center [237, 310] width 256 height 15
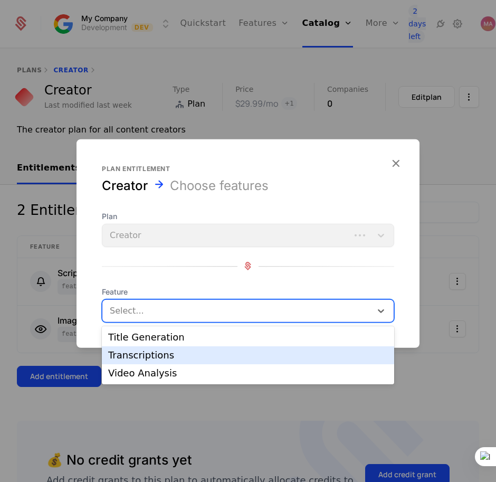
click at [189, 340] on div "Title Generation" at bounding box center [248, 336] width 280 height 9
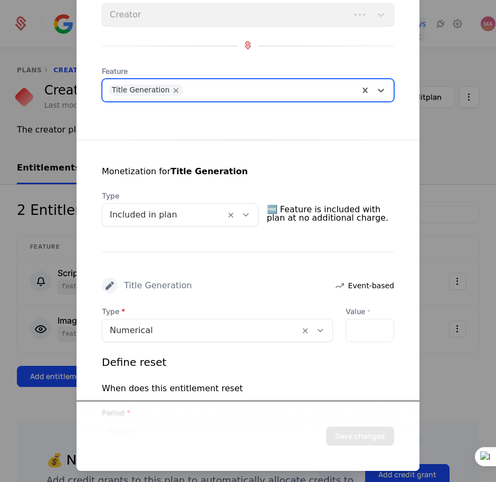
scroll to position [169, 0]
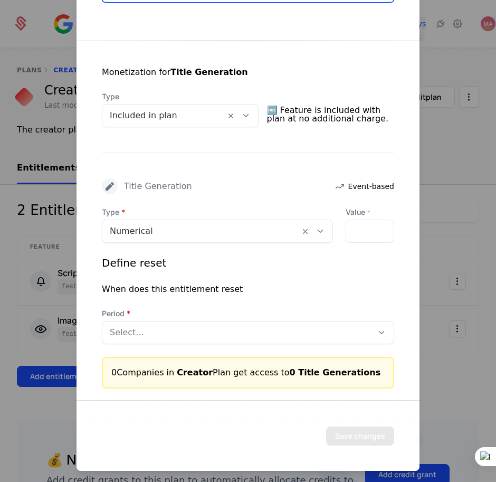
click at [353, 226] on div "*" at bounding box center [369, 230] width 49 height 23
click at [355, 235] on div "*" at bounding box center [369, 230] width 49 height 23
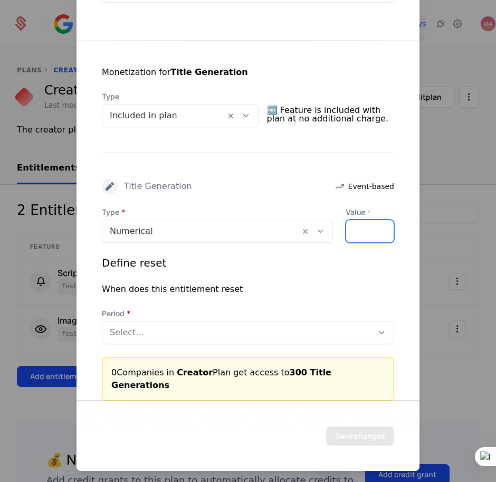
scroll to position [0, 17]
type input "****"
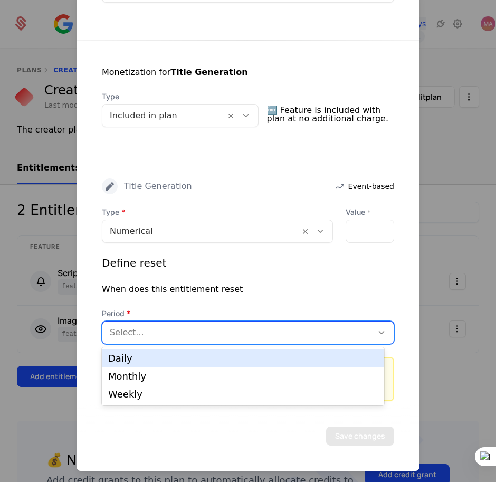
click at [280, 334] on div at bounding box center [237, 331] width 255 height 15
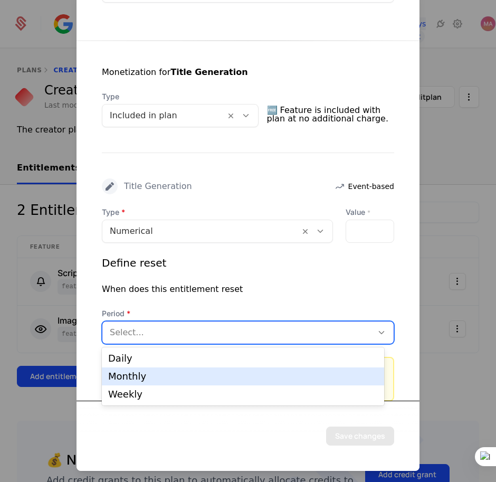
click at [248, 376] on div "Monthly" at bounding box center [243, 375] width 270 height 9
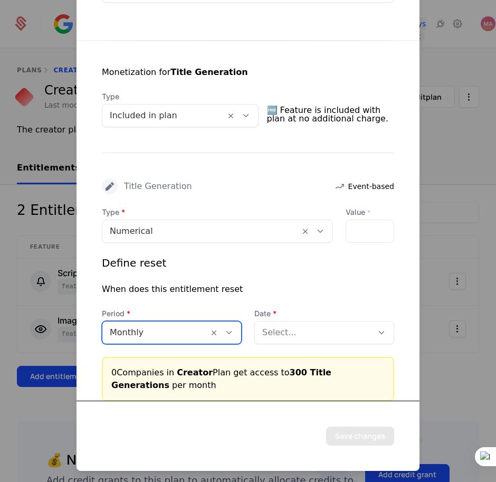
scroll to position [182, 0]
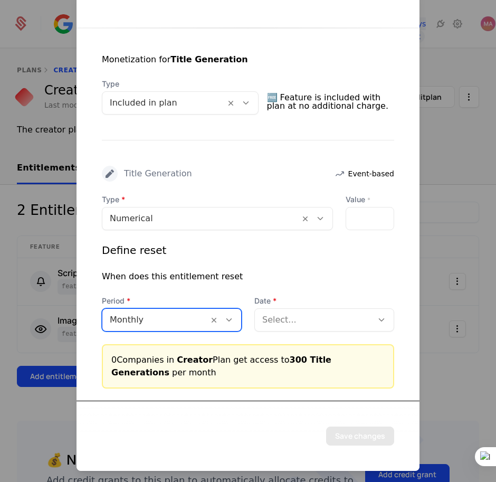
click at [342, 321] on div at bounding box center [313, 319] width 103 height 15
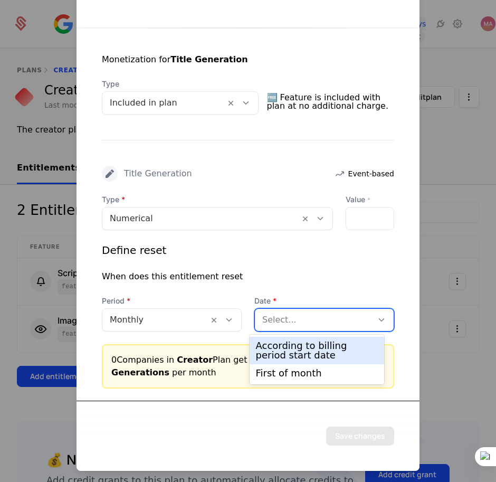
click at [324, 343] on div "According to billing period start date" at bounding box center [317, 350] width 122 height 19
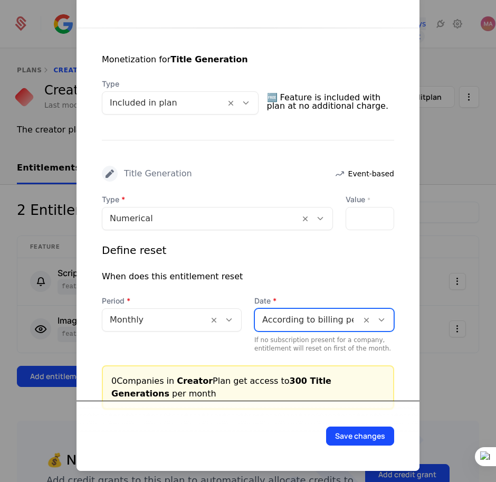
click at [357, 437] on button "Save changes" at bounding box center [360, 435] width 68 height 19
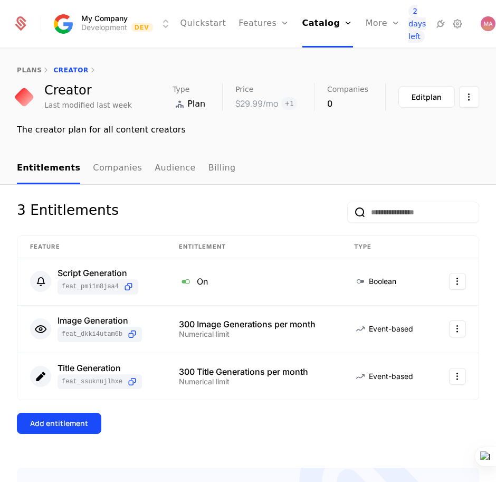
click at [70, 429] on button "Add entitlement" at bounding box center [59, 422] width 84 height 21
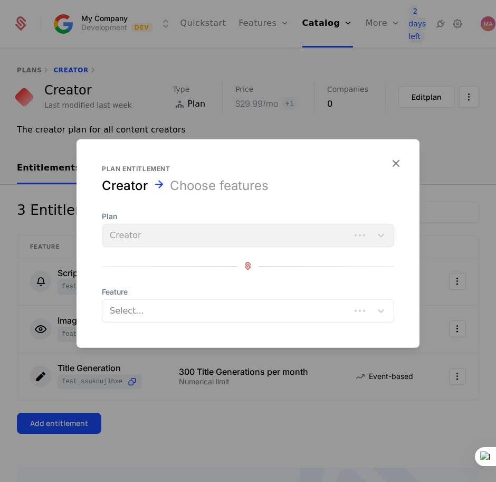
click at [170, 307] on div at bounding box center [226, 310] width 235 height 15
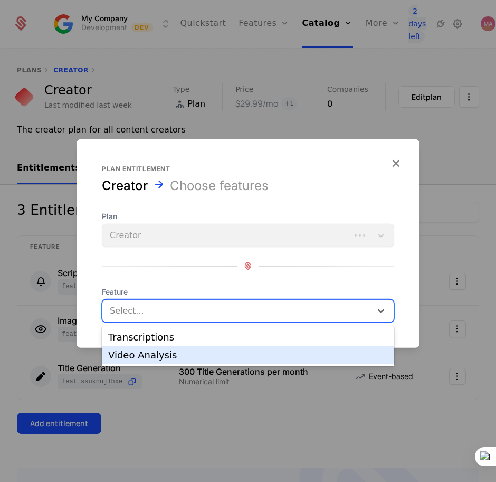
click at [163, 348] on div "Video Analysis" at bounding box center [248, 355] width 292 height 18
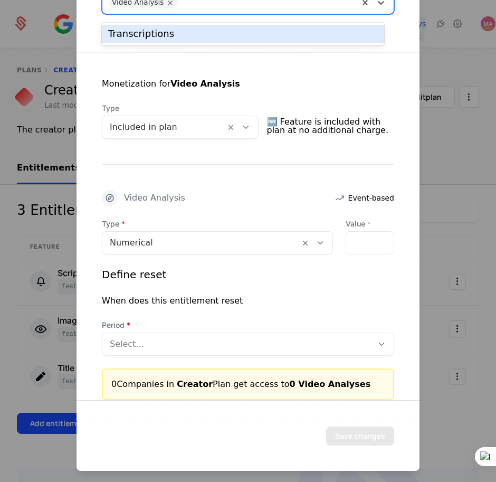
scroll to position [169, 0]
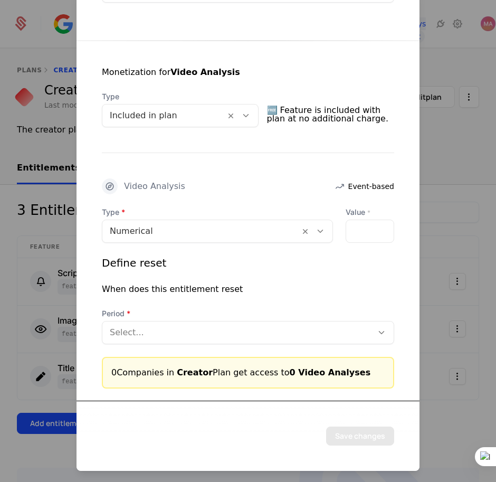
click at [361, 229] on div "*" at bounding box center [369, 230] width 49 height 23
click at [362, 229] on div "*" at bounding box center [369, 230] width 49 height 23
click at [346, 232] on input "**" at bounding box center [352, 230] width 13 height 22
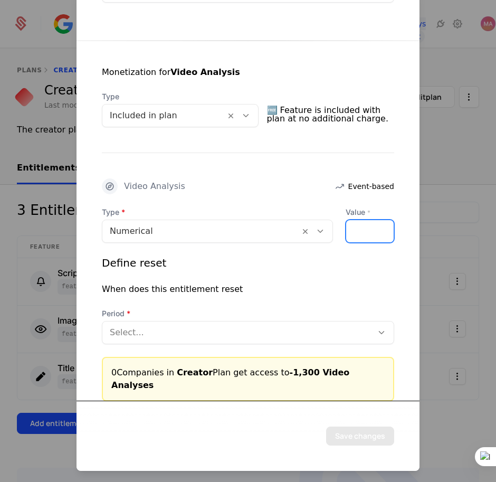
scroll to position [0, 17]
type input "**"
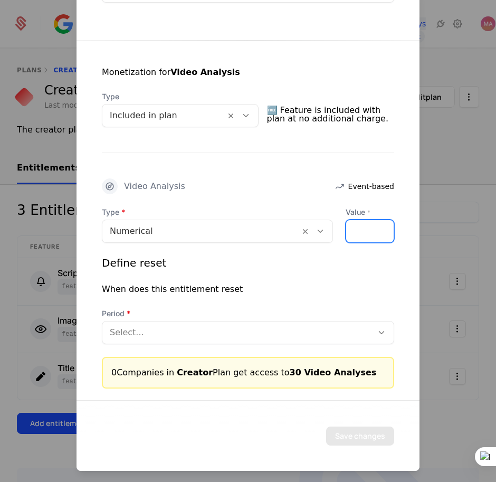
scroll to position [0, 13]
type input "***"
drag, startPoint x: 271, startPoint y: 333, endPoint x: 239, endPoint y: 343, distance: 33.2
click at [265, 331] on div at bounding box center [237, 331] width 255 height 15
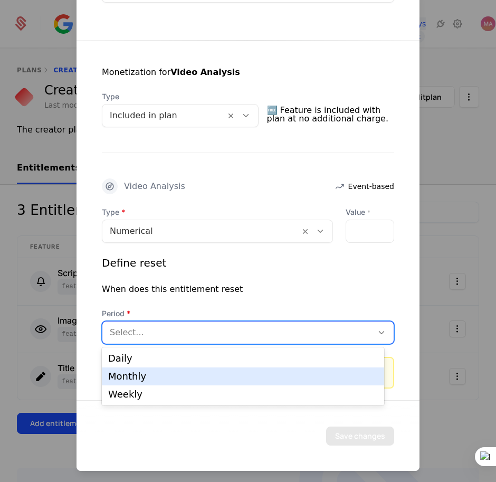
click at [197, 371] on div "Monthly" at bounding box center [243, 376] width 282 height 18
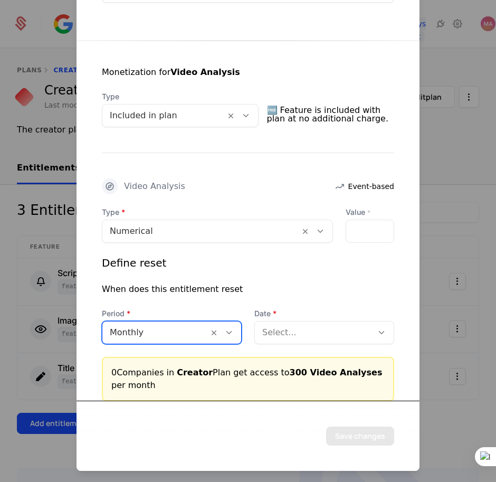
click at [326, 345] on div "Type Numerical Value * *** Define reset When does this entitlement reset Period…" at bounding box center [248, 303] width 292 height 194
click at [318, 340] on div "Select..." at bounding box center [314, 331] width 118 height 19
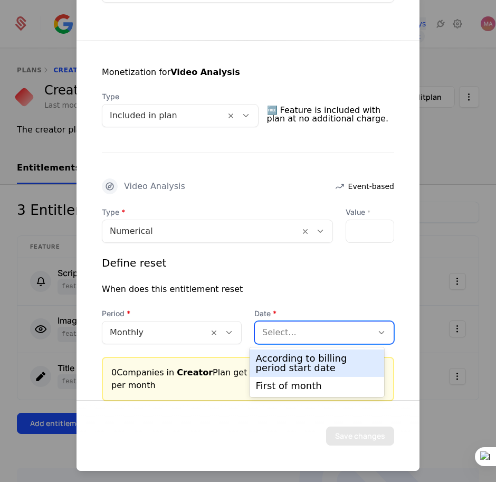
click at [301, 363] on div "According to billing period start date" at bounding box center [317, 362] width 122 height 19
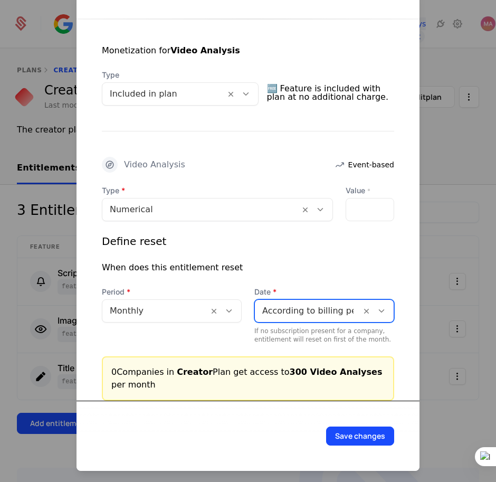
scroll to position [203, 0]
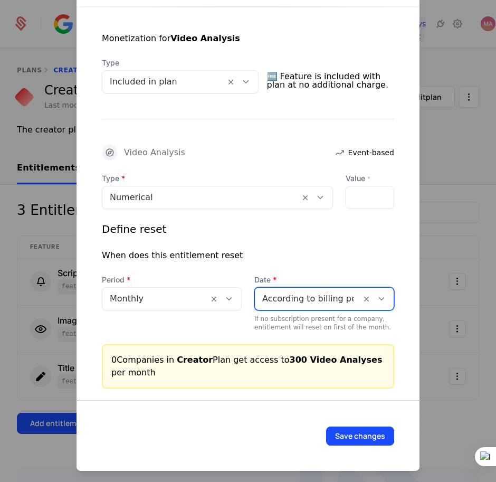
click at [348, 430] on button "Save changes" at bounding box center [360, 435] width 68 height 19
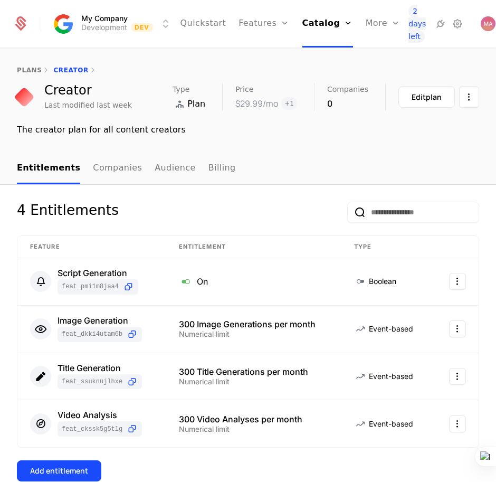
click at [71, 469] on div "Add entitlement" at bounding box center [59, 470] width 58 height 11
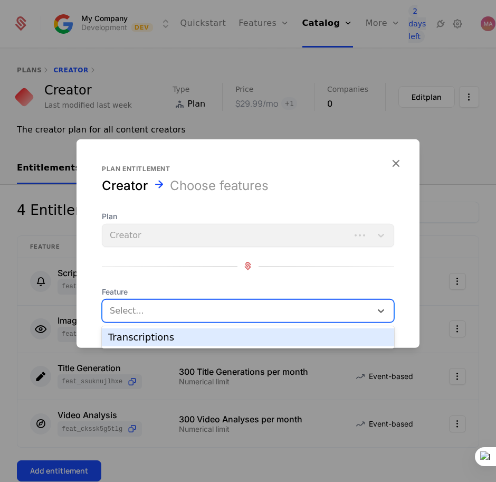
click at [193, 318] on div "Select..." at bounding box center [236, 310] width 269 height 17
click at [184, 342] on div "Transcriptions" at bounding box center [248, 337] width 292 height 18
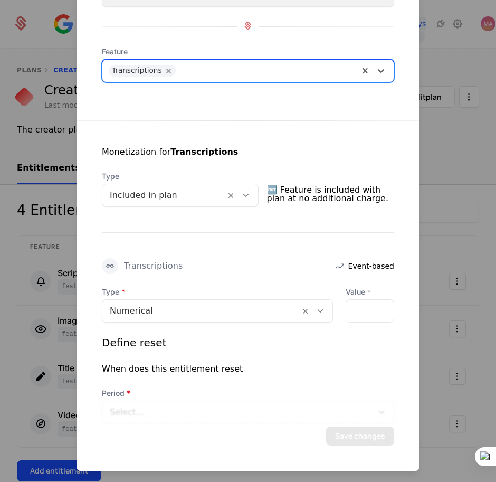
scroll to position [169, 0]
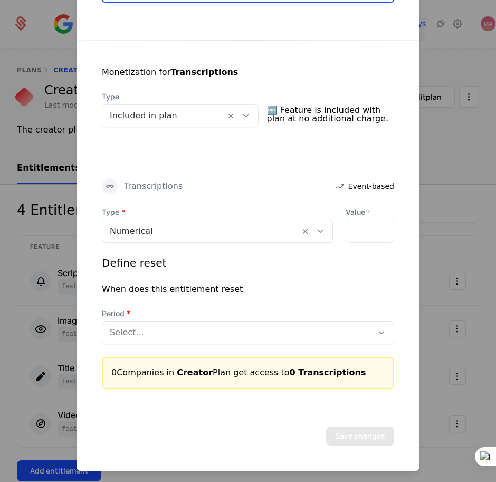
click at [349, 232] on div "*" at bounding box center [369, 230] width 49 height 23
click at [350, 234] on div "*" at bounding box center [369, 230] width 49 height 23
click at [352, 234] on div "*" at bounding box center [369, 230] width 49 height 23
click at [346, 233] on input "**" at bounding box center [352, 230] width 13 height 22
click at [346, 226] on input "*" at bounding box center [352, 230] width 13 height 22
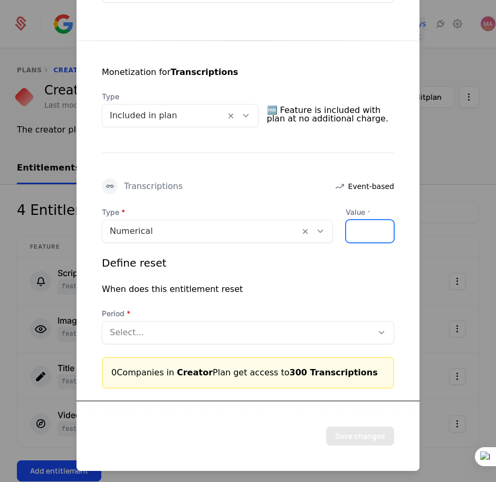
scroll to position [0, 17]
type input "****"
click at [276, 335] on div at bounding box center [237, 331] width 255 height 15
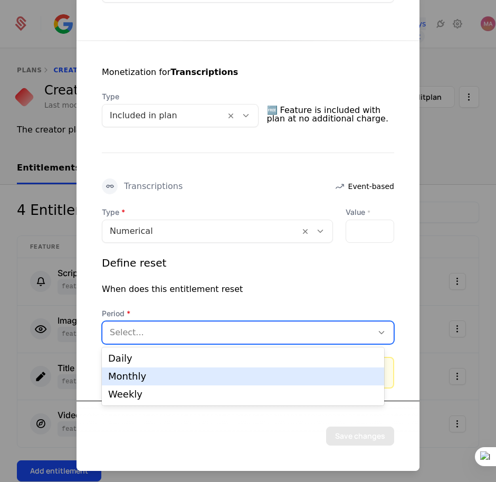
click at [191, 374] on div "Monthly" at bounding box center [243, 375] width 270 height 9
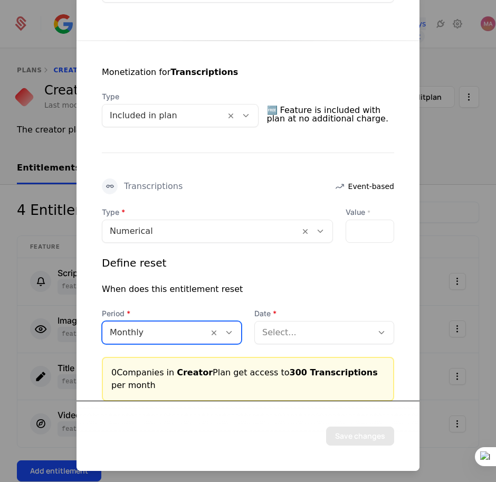
click at [321, 331] on div at bounding box center [313, 331] width 103 height 15
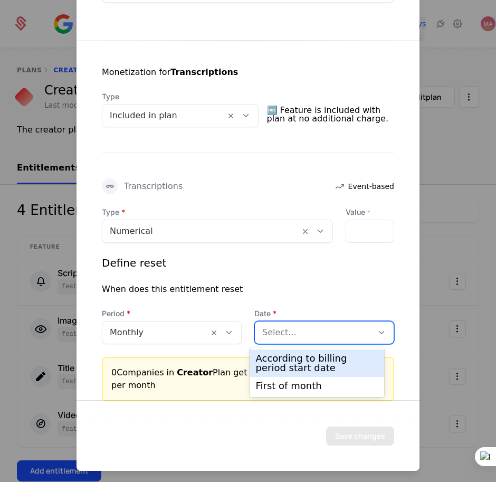
click at [308, 362] on div "According to billing period start date" at bounding box center [317, 362] width 122 height 19
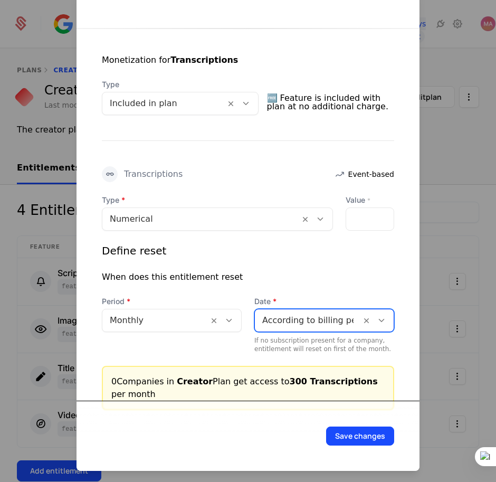
scroll to position [203, 0]
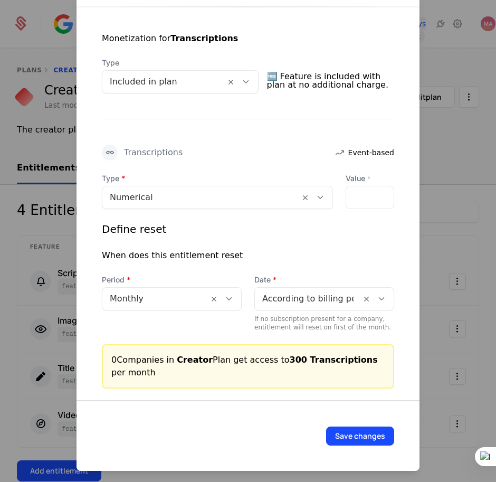
click at [358, 444] on button "Save changes" at bounding box center [360, 435] width 68 height 19
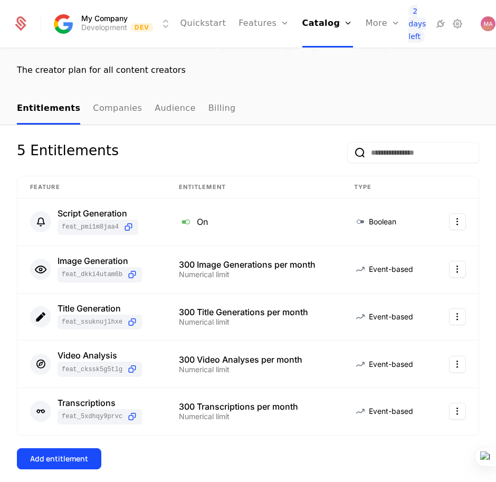
scroll to position [0, 0]
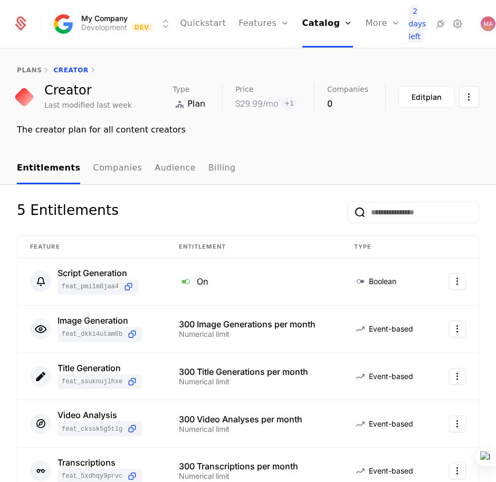
click at [30, 70] on link "plans" at bounding box center [29, 69] width 25 height 7
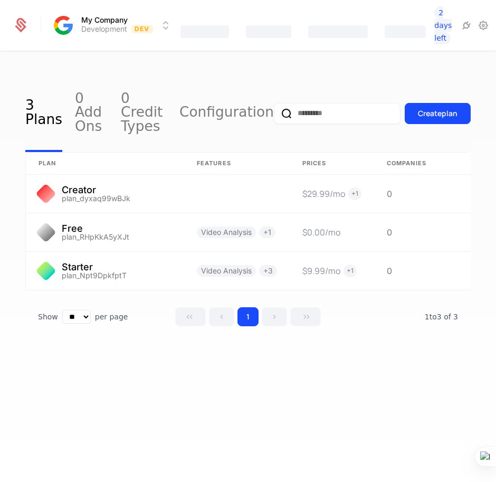
click at [230, 107] on link "Configuration" at bounding box center [226, 113] width 94 height 78
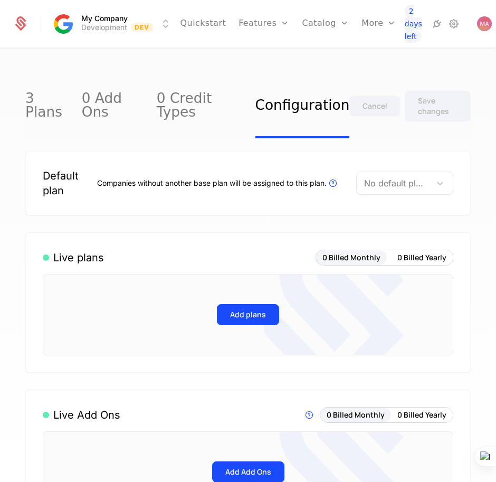
click at [395, 186] on div at bounding box center [393, 183] width 59 height 15
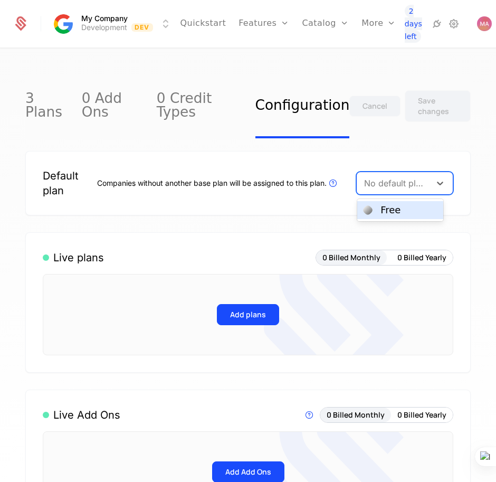
click at [398, 207] on div "Free" at bounding box center [390, 209] width 20 height 9
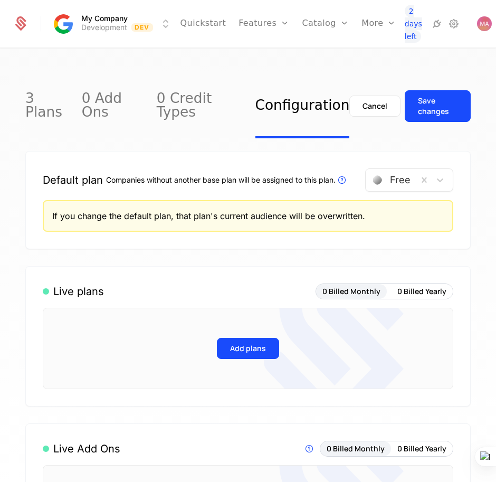
click at [264, 355] on icon at bounding box center [334, 348] width 140 height 184
click at [243, 354] on button "Add plans" at bounding box center [248, 348] width 62 height 21
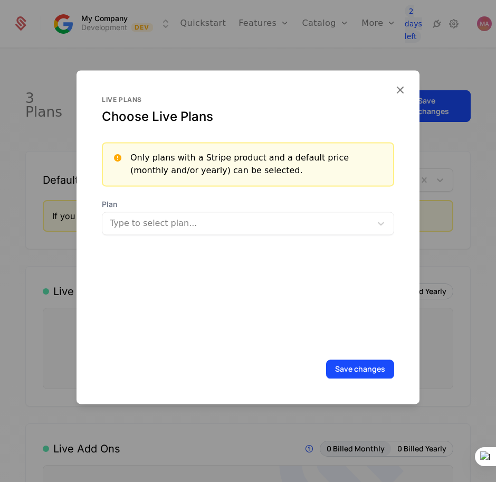
click at [205, 223] on div at bounding box center [237, 223] width 256 height 15
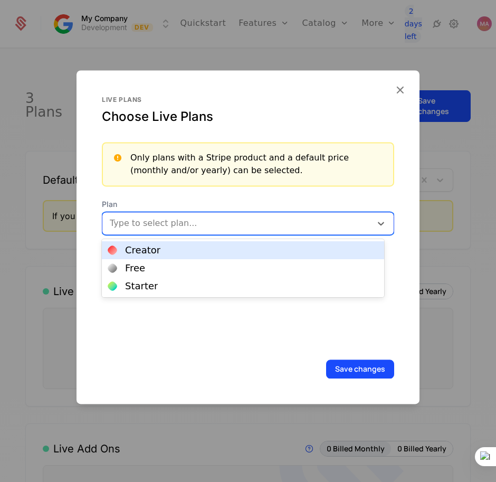
click at [150, 248] on div "Creator" at bounding box center [142, 249] width 35 height 9
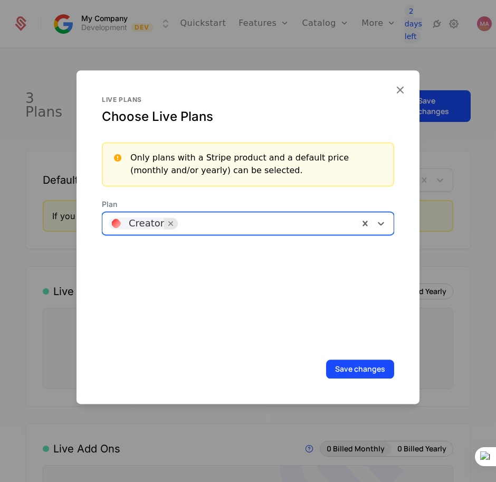
click at [166, 226] on icon "Remove [object Object]" at bounding box center [170, 222] width 9 height 9
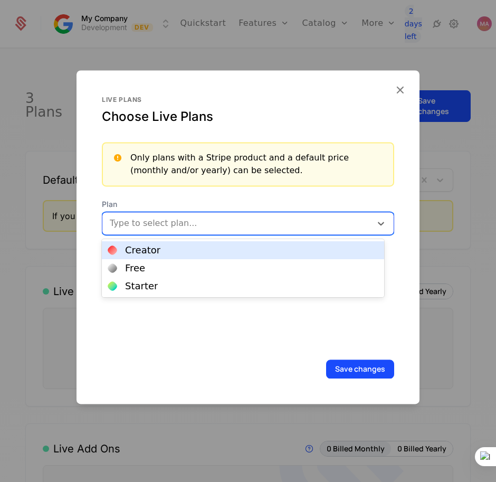
click at [167, 225] on div at bounding box center [237, 223] width 256 height 15
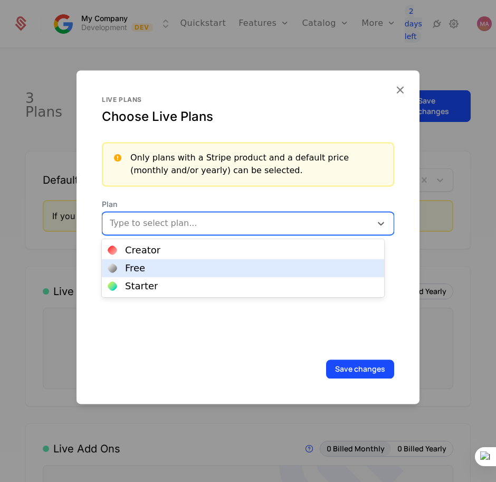
drag, startPoint x: 156, startPoint y: 271, endPoint x: 159, endPoint y: 258, distance: 13.7
click at [157, 265] on div "Free" at bounding box center [243, 267] width 270 height 9
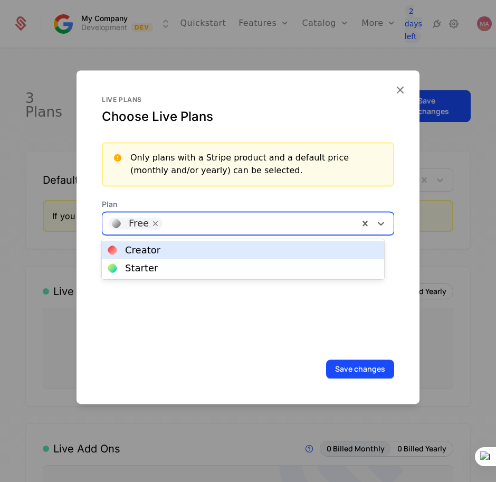
click at [334, 230] on div at bounding box center [259, 223] width 187 height 15
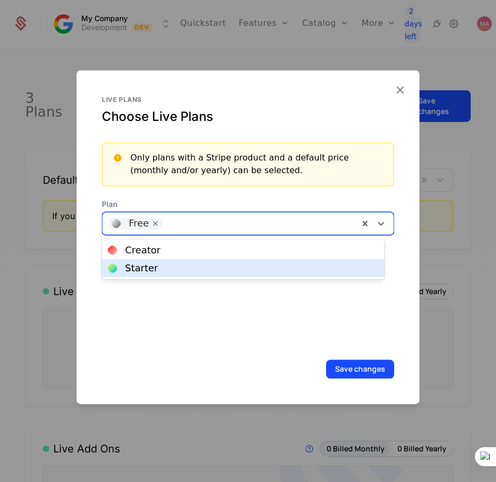
click at [243, 268] on div "Starter" at bounding box center [243, 267] width 270 height 9
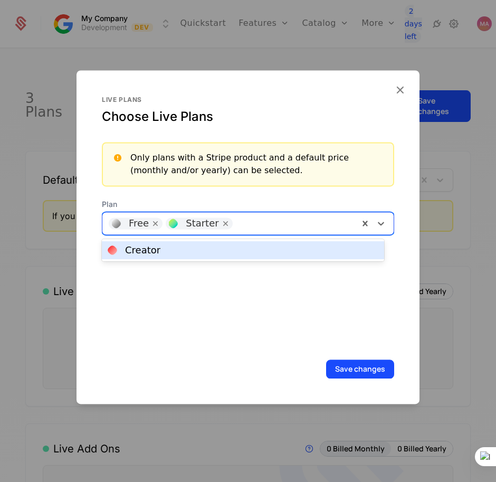
click at [297, 219] on div at bounding box center [294, 223] width 117 height 15
click at [252, 249] on div "Creator" at bounding box center [243, 249] width 270 height 9
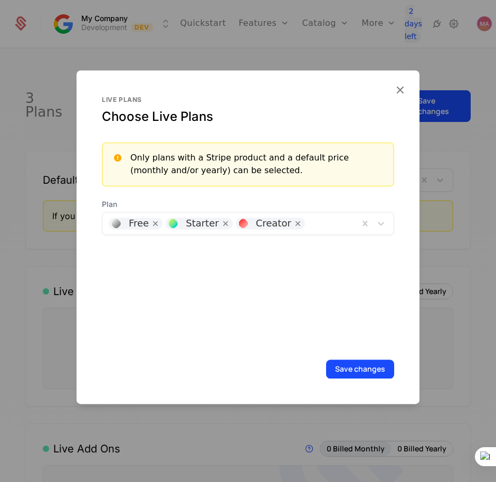
drag, startPoint x: 357, startPoint y: 364, endPoint x: 19, endPoint y: 294, distance: 344.8
click at [347, 363] on button "Save changes" at bounding box center [360, 368] width 68 height 19
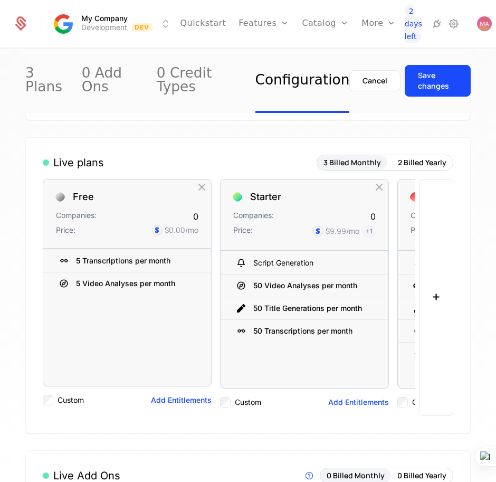
scroll to position [132, 0]
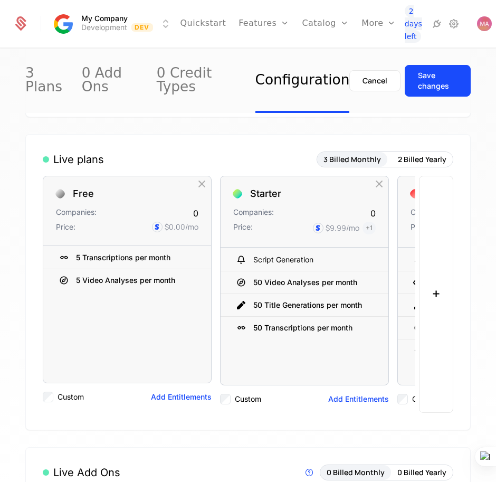
click at [411, 166] on button "2 Billed Yearly" at bounding box center [421, 159] width 61 height 15
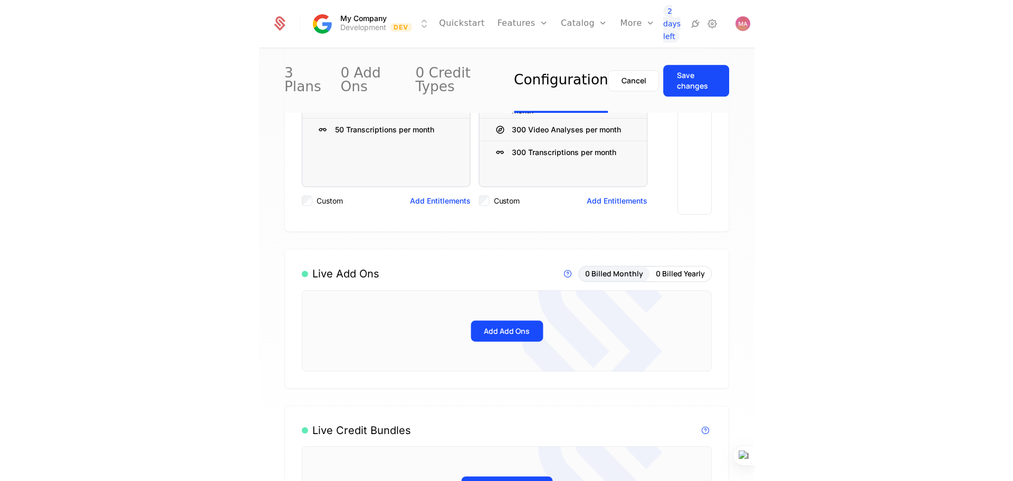
scroll to position [66, 0]
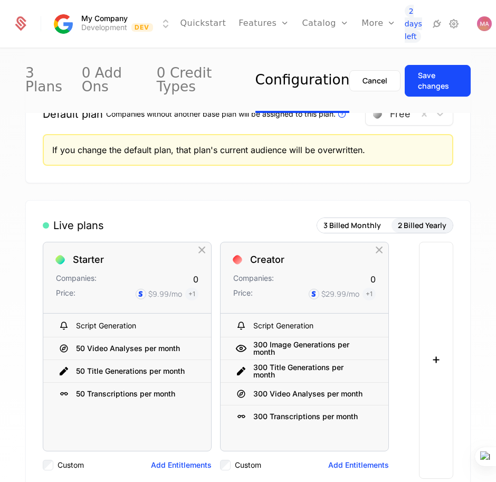
click at [360, 232] on button "3 Billed Monthly" at bounding box center [352, 225] width 70 height 15
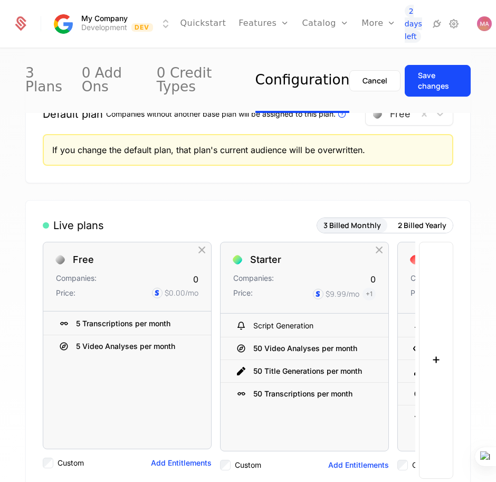
click at [418, 75] on div "Save changes" at bounding box center [438, 80] width 40 height 21
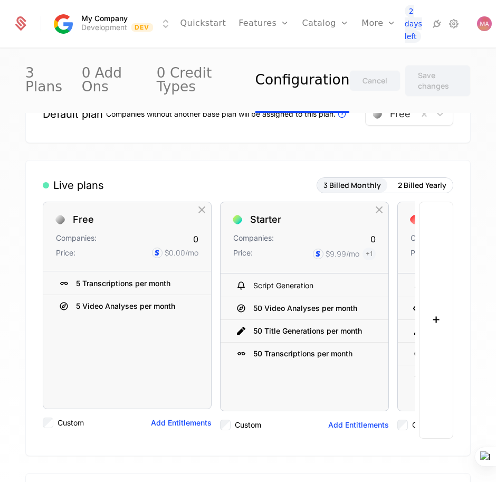
click at [374, 86] on link "Components" at bounding box center [398, 82] width 49 height 7
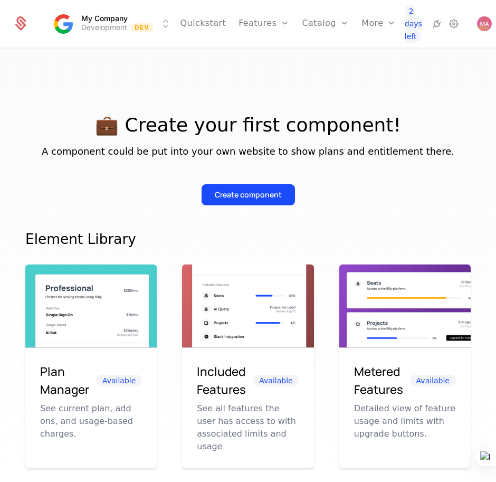
click at [260, 186] on button "Create component" at bounding box center [247, 194] width 93 height 21
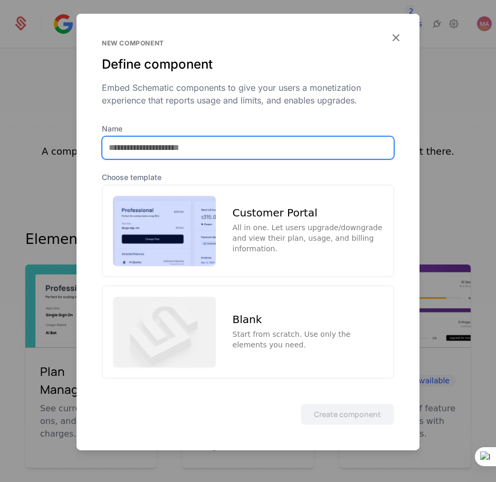
click at [197, 142] on input "Name" at bounding box center [247, 147] width 291 height 22
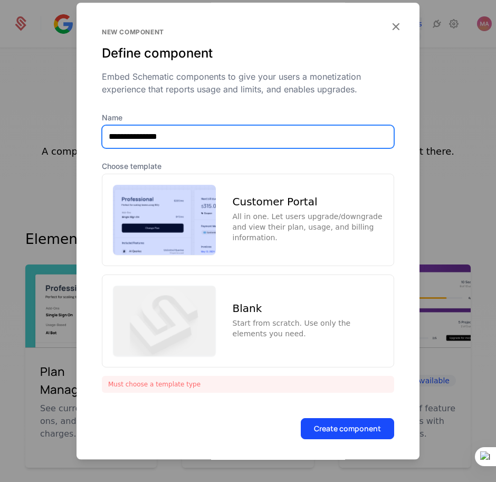
type input "**********"
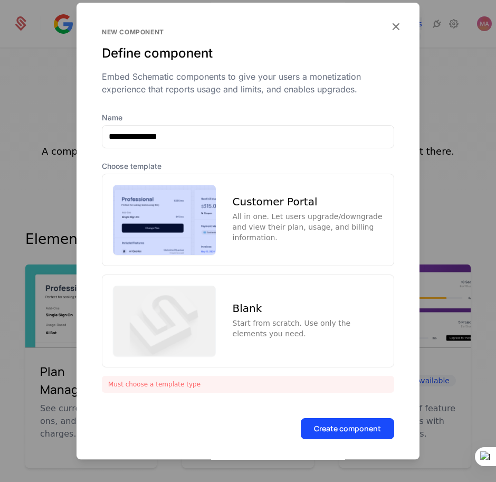
click at [264, 216] on div "All in one. Let users upgrade/downgrade and view their plan, usage, and billing…" at bounding box center [308, 228] width 150 height 32
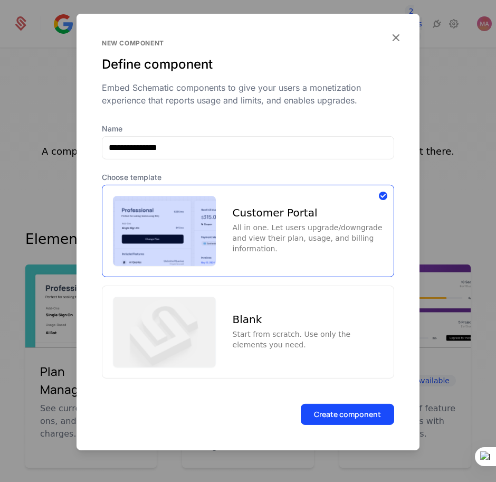
click at [350, 412] on button "Create component" at bounding box center [347, 413] width 93 height 21
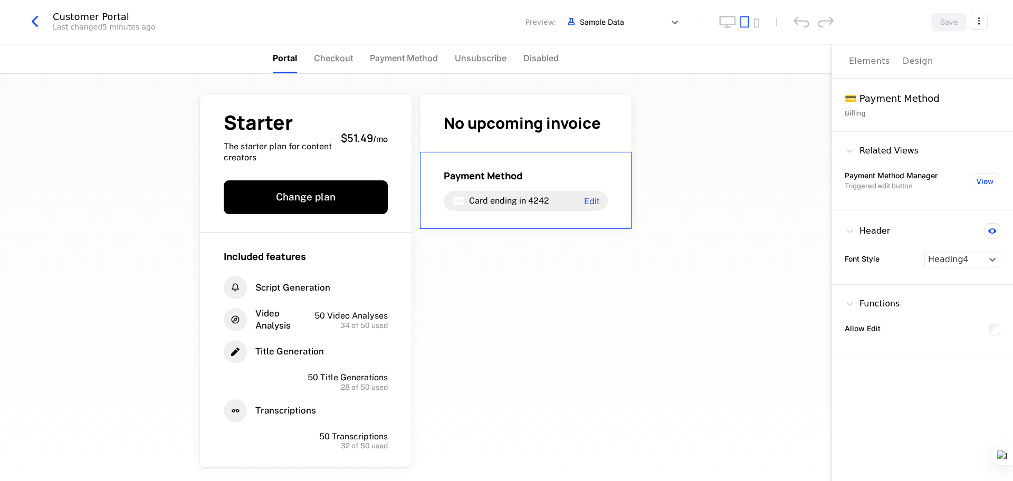
drag, startPoint x: 553, startPoint y: 205, endPoint x: 678, endPoint y: 267, distance: 139.6
click at [495, 205] on div "Card ending in 4242 Edit" at bounding box center [526, 201] width 164 height 20
drag, startPoint x: 670, startPoint y: 287, endPoint x: 398, endPoint y: 288, distance: 272.7
click at [495, 288] on div "Starter The starter plan for content creators $51.49 / mo Change plan Included …" at bounding box center [415, 277] width 831 height 407
click at [300, 287] on span "Script Generation" at bounding box center [292, 288] width 75 height 12
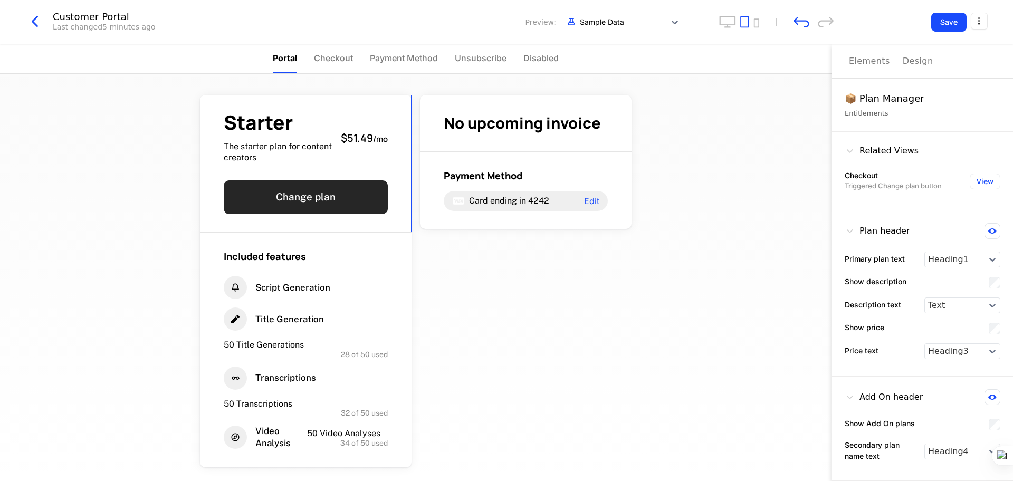
click at [255, 189] on button "Change plan" at bounding box center [306, 197] width 164 height 34
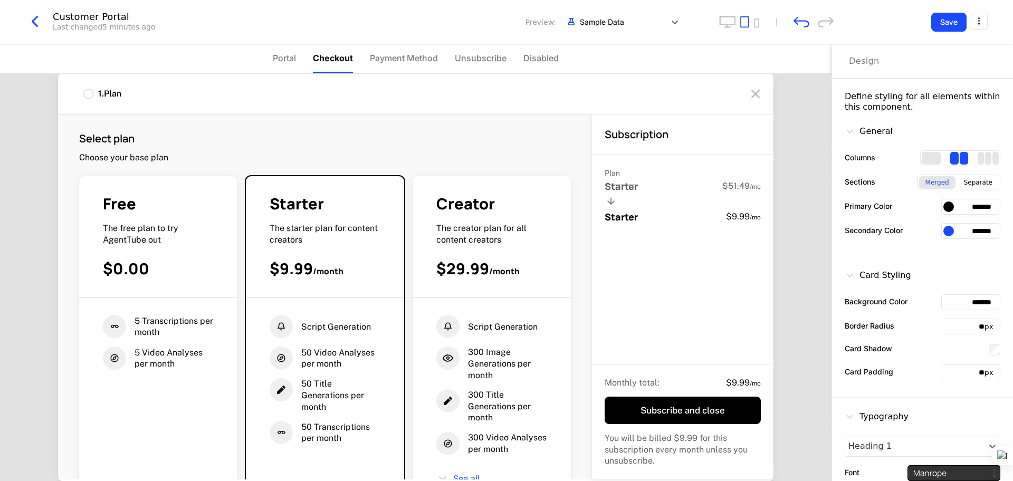
click at [495, 22] on button "Save" at bounding box center [948, 22] width 35 height 19
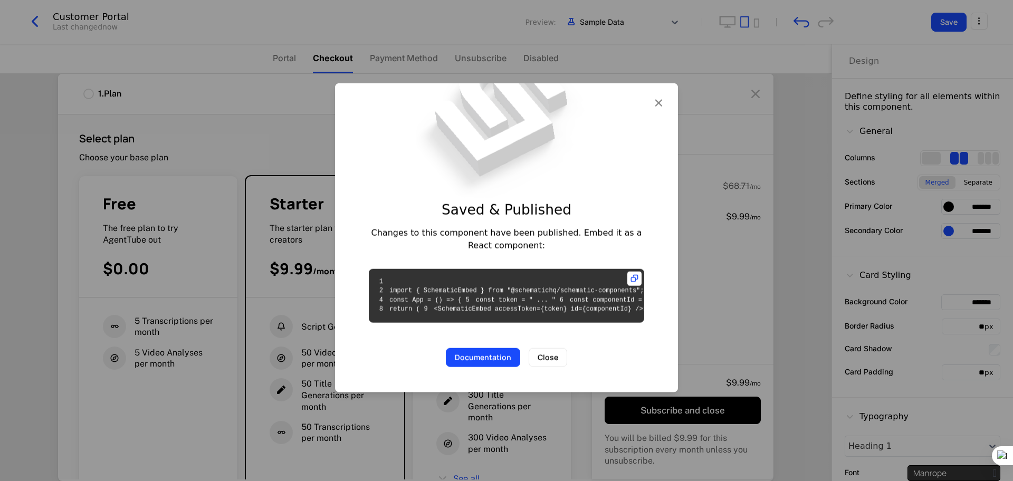
click at [495, 271] on icon at bounding box center [634, 278] width 14 height 14
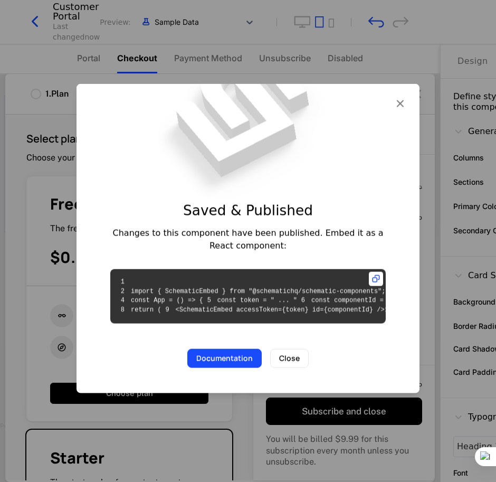
click at [403, 96] on icon "button" at bounding box center [400, 103] width 14 height 14
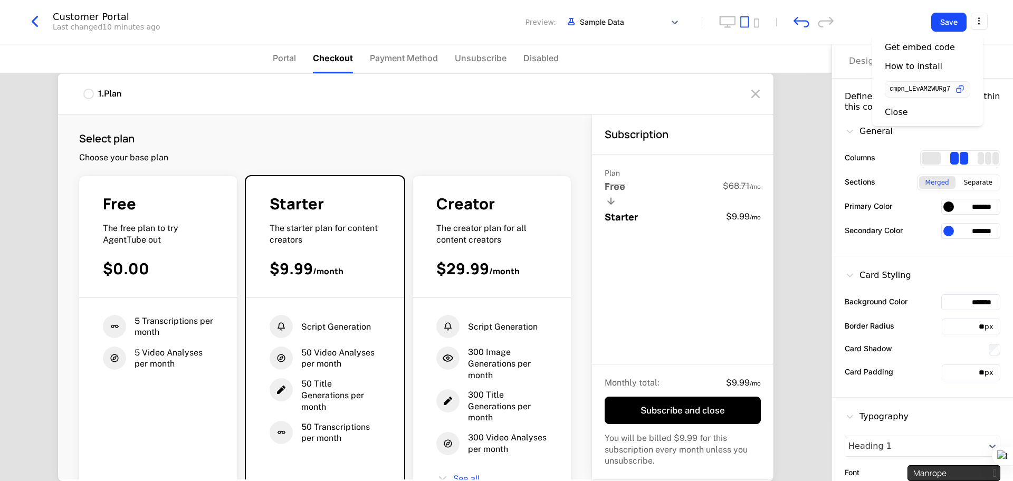
click at [495, 21] on html "My Company Development Dev Quickstart Features Features Flags Catalog Plans Add…" at bounding box center [506, 240] width 1013 height 481
click at [495, 23] on html "My Company Development Dev Quickstart Features Features Flags Catalog Plans Add…" at bounding box center [506, 240] width 1013 height 481
click at [495, 21] on html "My Company Development Dev Quickstart Features Features Flags Catalog Plans Add…" at bounding box center [506, 240] width 1013 height 481
click at [495, 69] on div "How to install" at bounding box center [913, 66] width 57 height 11
click at [495, 24] on html "My Company Development Dev Quickstart Features Features Flags Catalog Plans Add…" at bounding box center [506, 240] width 1013 height 481
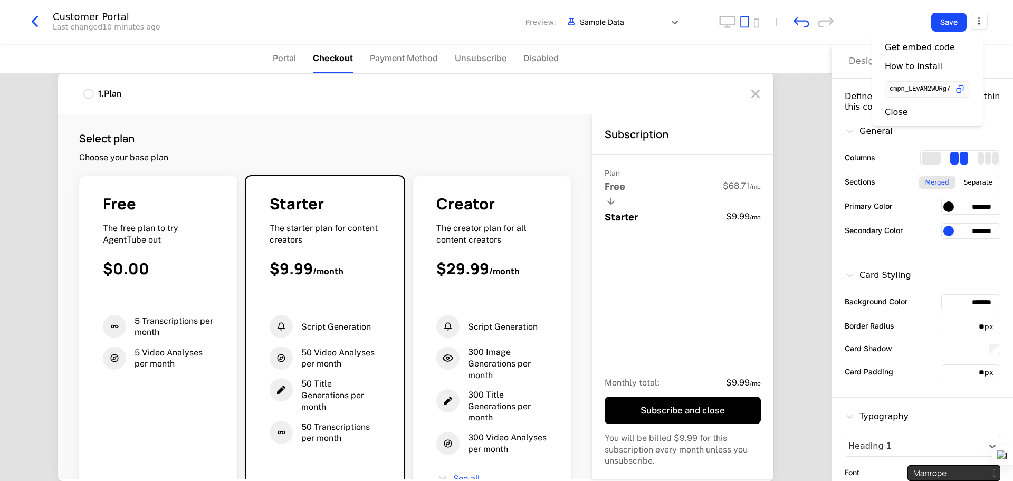
click at [495, 50] on div "Get embed code" at bounding box center [920, 47] width 70 height 11
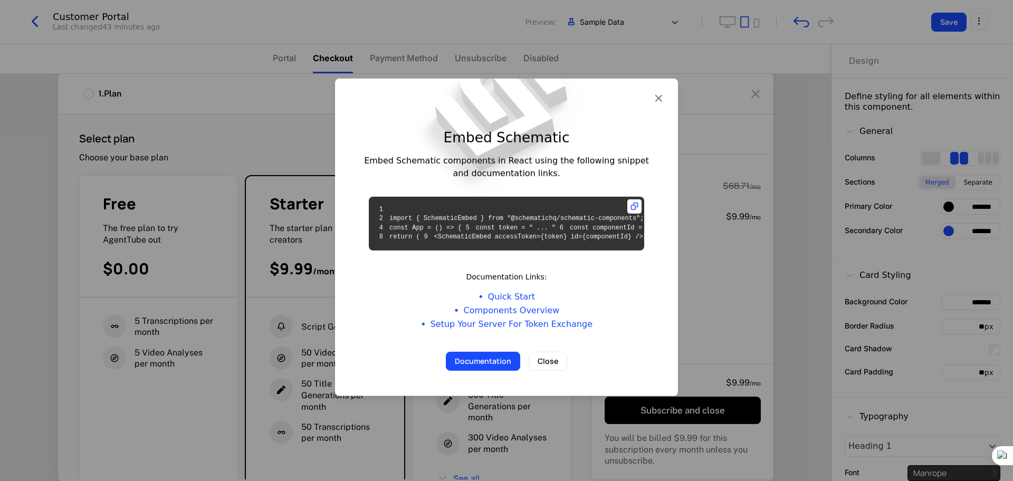
click at [495, 214] on code "1 2 import { SchematicEmbed } from "@schematichq/schematic-components"; 3 4 con…" at bounding box center [551, 223] width 353 height 35
copy code "cmpn_LEvAM2WURg7"
drag, startPoint x: 857, startPoint y: 70, endPoint x: 955, endPoint y: 32, distance: 105.2
click at [495, 70] on div at bounding box center [506, 240] width 1013 height 481
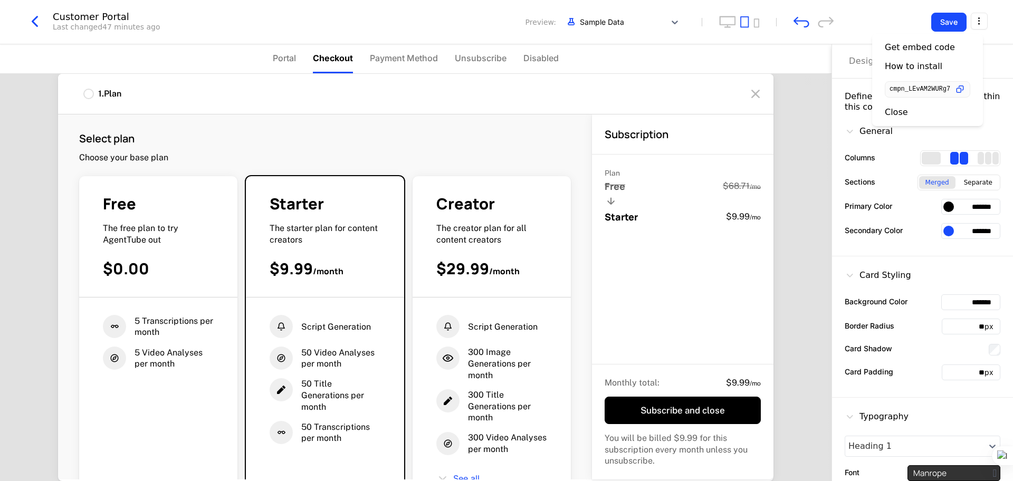
click at [495, 13] on html "My Company Development Dev Quickstart Features Features Flags Catalog Plans Add…" at bounding box center [506, 240] width 1013 height 481
click at [495, 69] on div "How to install" at bounding box center [913, 66] width 57 height 11
